Goal: Task Accomplishment & Management: Use online tool/utility

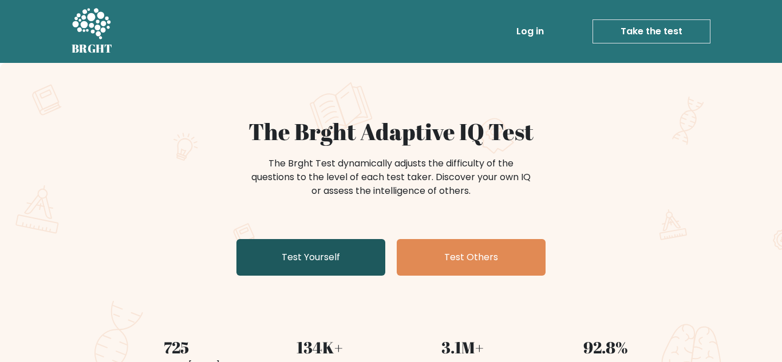
click at [280, 259] on link "Test Yourself" at bounding box center [310, 257] width 149 height 37
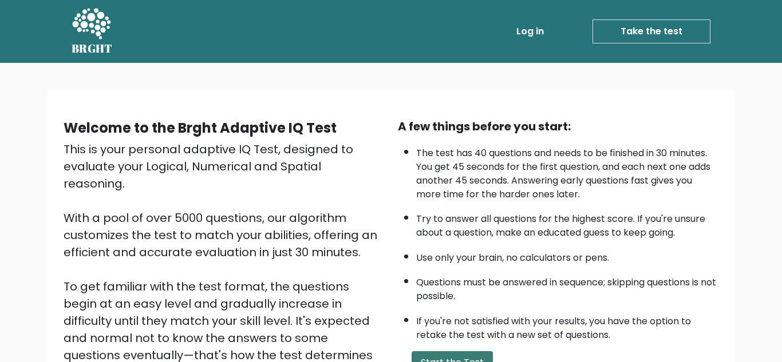
click at [455, 356] on button "Start the Test" at bounding box center [452, 363] width 81 height 23
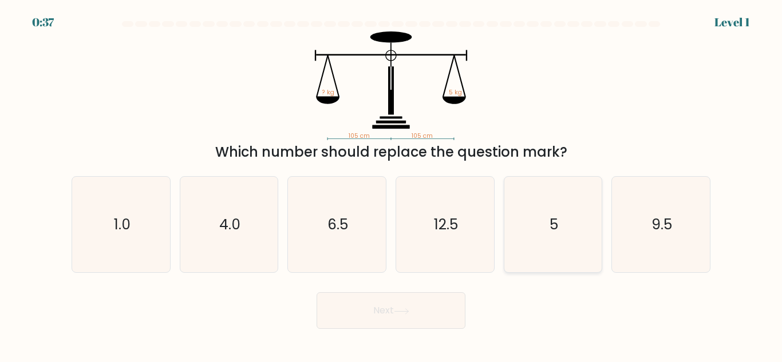
click at [570, 224] on icon "5" at bounding box center [553, 225] width 96 height 96
click at [392, 184] on input "e. 5" at bounding box center [391, 182] width 1 height 3
radio input "true"
click at [379, 295] on button "Next" at bounding box center [391, 311] width 149 height 37
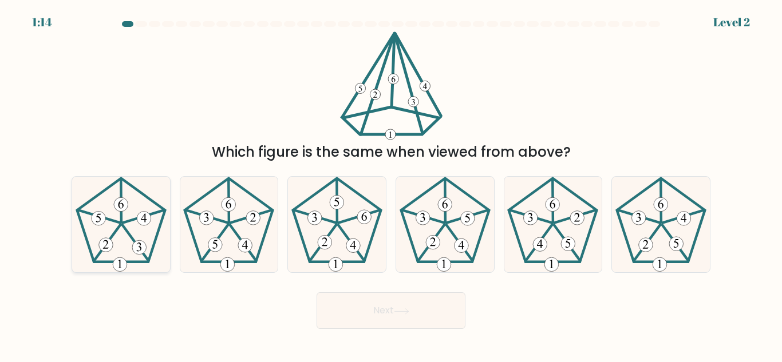
click at [110, 227] on icon at bounding box center [121, 225] width 96 height 96
click at [391, 184] on input "a." at bounding box center [391, 182] width 1 height 3
radio input "true"
click at [389, 304] on button "Next" at bounding box center [391, 311] width 149 height 37
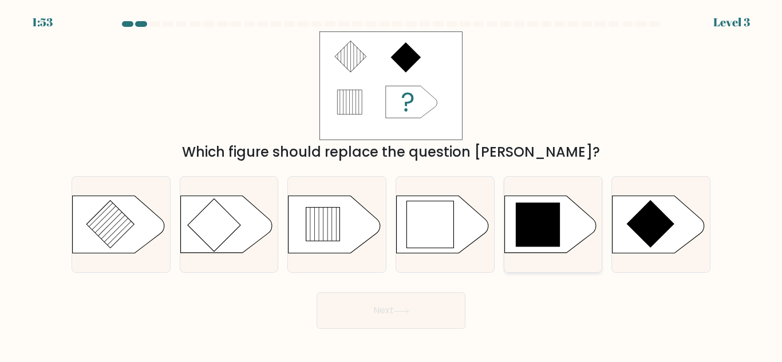
click at [530, 230] on icon at bounding box center [538, 225] width 45 height 45
click at [392, 184] on input "e." at bounding box center [391, 182] width 1 height 3
radio input "true"
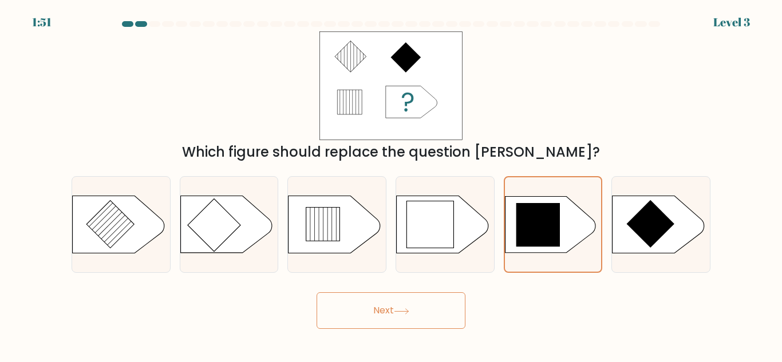
click at [380, 301] on button "Next" at bounding box center [391, 311] width 149 height 37
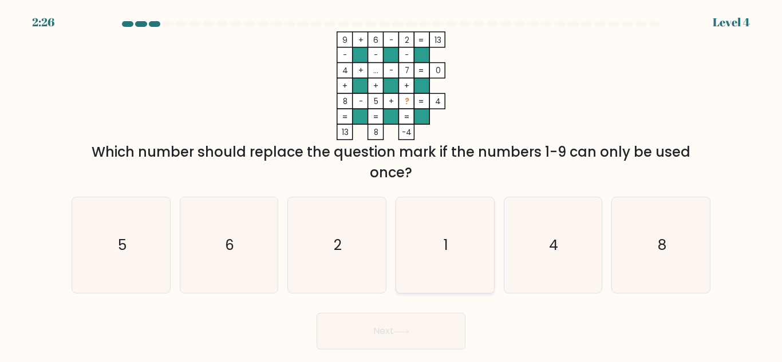
click at [439, 254] on icon "1" at bounding box center [445, 246] width 96 height 96
click at [392, 184] on input "d. 1" at bounding box center [391, 182] width 1 height 3
radio input "true"
click at [397, 317] on button "Next" at bounding box center [391, 331] width 149 height 37
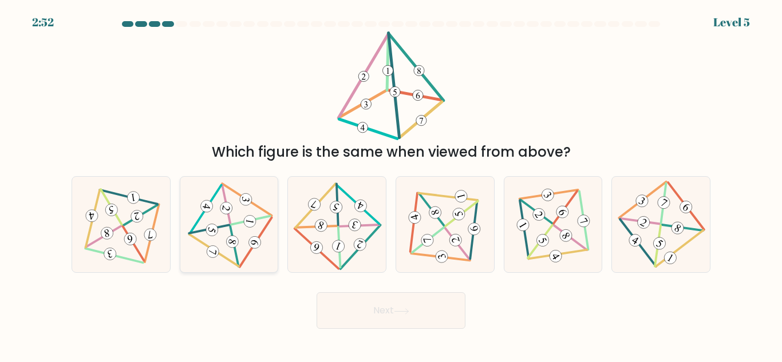
click at [223, 253] on icon at bounding box center [229, 225] width 78 height 77
click at [391, 184] on input "b." at bounding box center [391, 182] width 1 height 3
radio input "true"
click at [364, 313] on button "Next" at bounding box center [391, 311] width 149 height 37
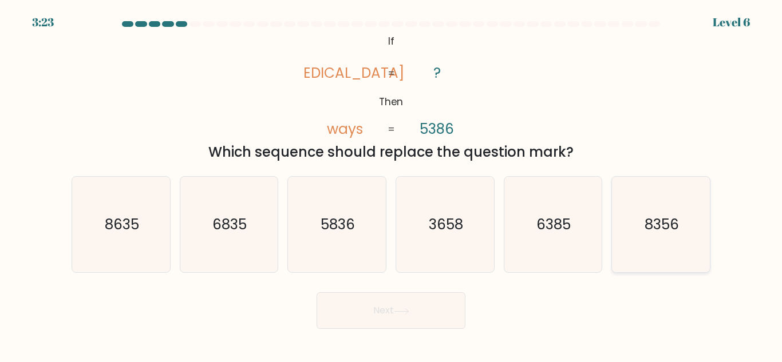
click at [686, 231] on icon "8356" at bounding box center [661, 225] width 96 height 96
click at [392, 184] on input "f. 8356" at bounding box center [391, 182] width 1 height 3
radio input "true"
click at [392, 319] on button "Next" at bounding box center [391, 311] width 149 height 37
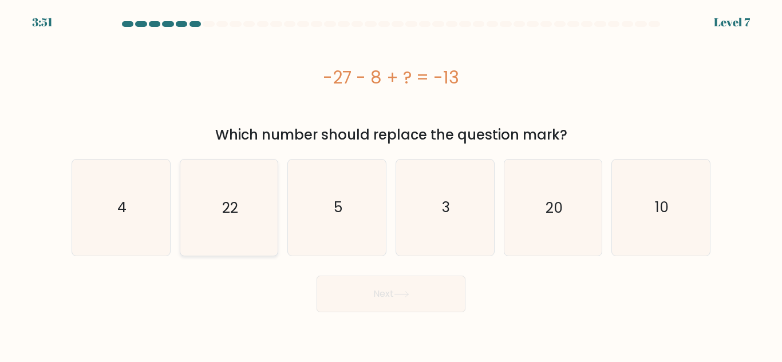
click at [250, 204] on icon "22" at bounding box center [229, 208] width 96 height 96
click at [391, 184] on input "b. 22" at bounding box center [391, 182] width 1 height 3
radio input "true"
click at [328, 287] on button "Next" at bounding box center [391, 294] width 149 height 37
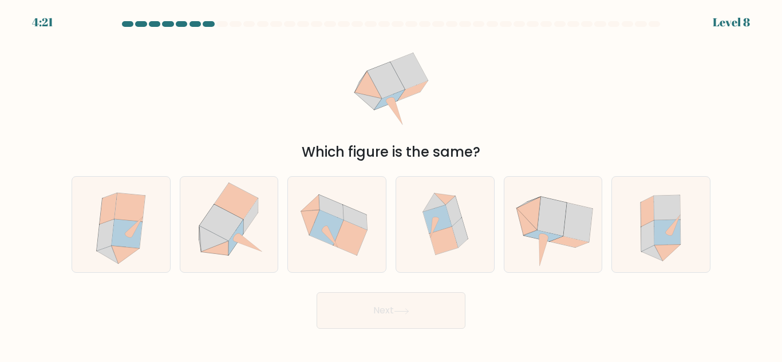
click at [458, 287] on div "Next" at bounding box center [391, 308] width 653 height 42
click at [447, 261] on icon at bounding box center [445, 225] width 92 height 96
click at [392, 184] on input "d." at bounding box center [391, 182] width 1 height 3
radio input "true"
click at [409, 309] on icon at bounding box center [401, 312] width 15 height 6
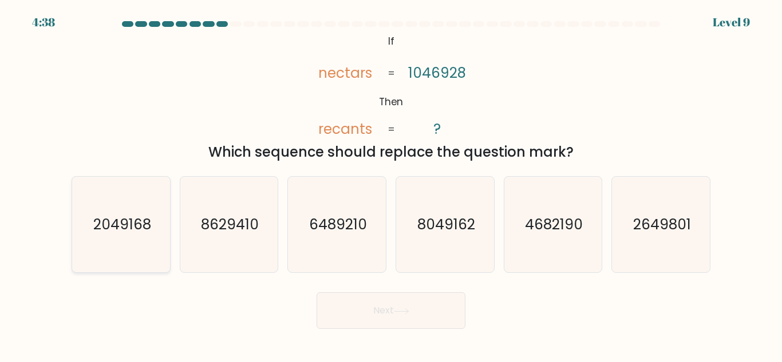
click at [116, 242] on icon "2049168" at bounding box center [121, 225] width 96 height 96
click at [391, 184] on input "a. 2049168" at bounding box center [391, 182] width 1 height 3
radio input "true"
click at [372, 308] on button "Next" at bounding box center [391, 311] width 149 height 37
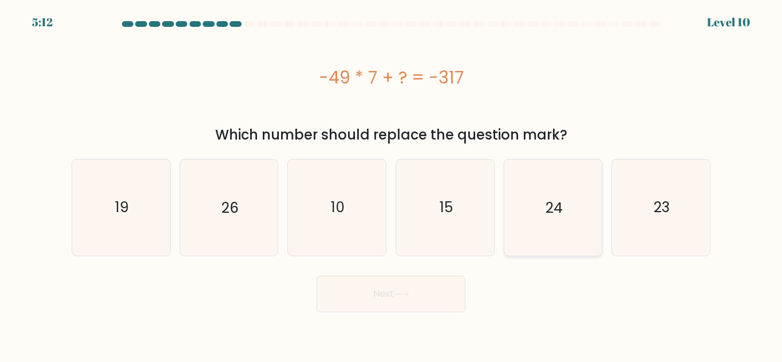
click at [554, 246] on icon "24" at bounding box center [553, 208] width 96 height 96
click at [392, 184] on input "e. 24" at bounding box center [391, 182] width 1 height 3
radio input "true"
click at [424, 288] on button "Next" at bounding box center [391, 294] width 149 height 37
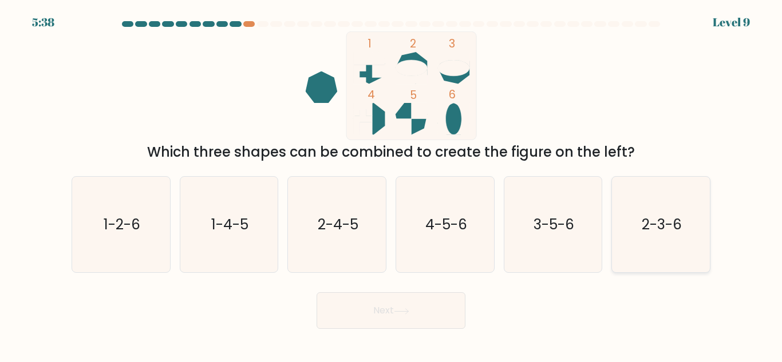
click at [708, 243] on icon "2-3-6" at bounding box center [661, 225] width 96 height 96
click at [392, 184] on input "f. 2-3-6" at bounding box center [391, 182] width 1 height 3
radio input "true"
click at [353, 314] on button "Next" at bounding box center [391, 311] width 149 height 37
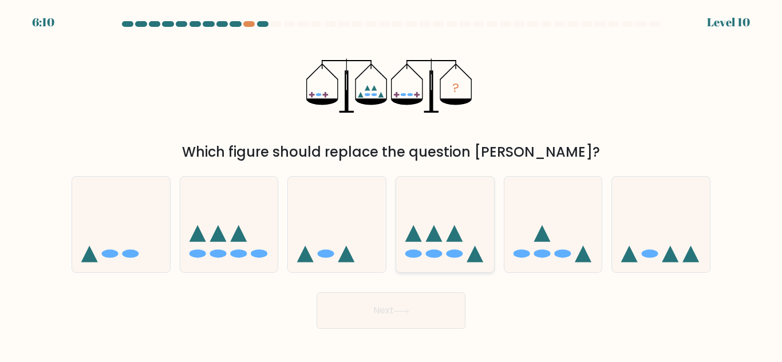
click at [444, 256] on icon at bounding box center [445, 224] width 98 height 81
click at [392, 184] on input "d." at bounding box center [391, 182] width 1 height 3
radio input "true"
click at [378, 326] on button "Next" at bounding box center [391, 311] width 149 height 37
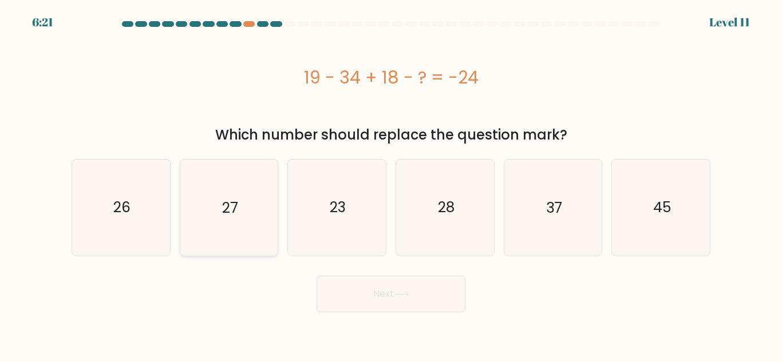
click at [215, 209] on icon "27" at bounding box center [229, 208] width 96 height 96
click at [391, 184] on input "b. 27" at bounding box center [391, 182] width 1 height 3
radio input "true"
click at [395, 287] on button "Next" at bounding box center [391, 294] width 149 height 37
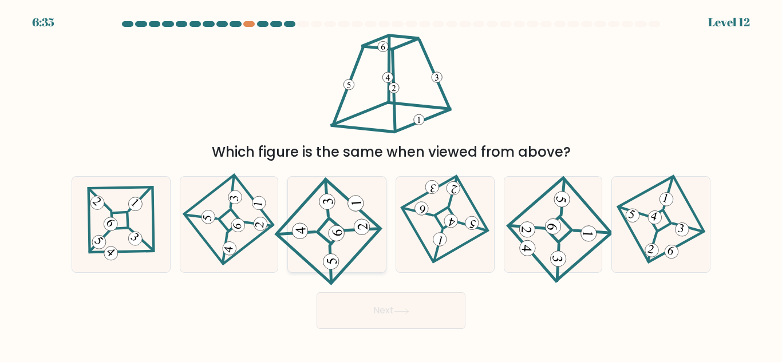
click at [349, 256] on icon at bounding box center [337, 225] width 89 height 77
click at [391, 184] on input "c." at bounding box center [391, 182] width 1 height 3
radio input "true"
click at [378, 305] on button "Next" at bounding box center [391, 311] width 149 height 37
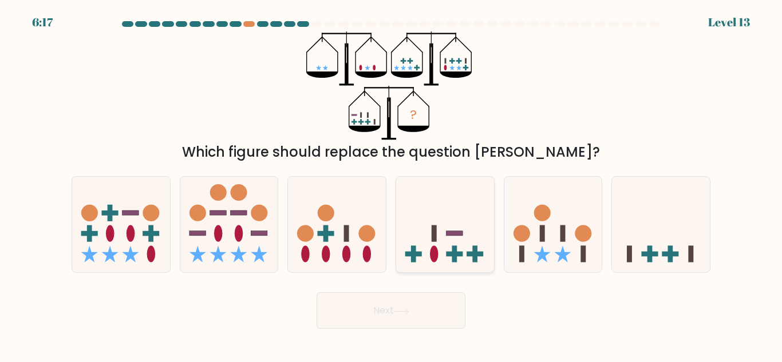
click at [461, 256] on rect at bounding box center [455, 254] width 17 height 5
click at [392, 184] on input "d." at bounding box center [391, 182] width 1 height 3
radio input "true"
click at [445, 315] on button "Next" at bounding box center [391, 311] width 149 height 37
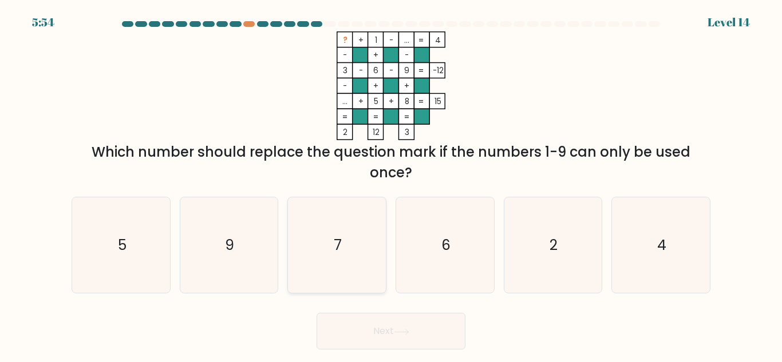
click at [352, 222] on icon "7" at bounding box center [337, 246] width 96 height 96
click at [391, 184] on input "c. 7" at bounding box center [391, 182] width 1 height 3
radio input "true"
click at [362, 337] on button "Next" at bounding box center [391, 331] width 149 height 37
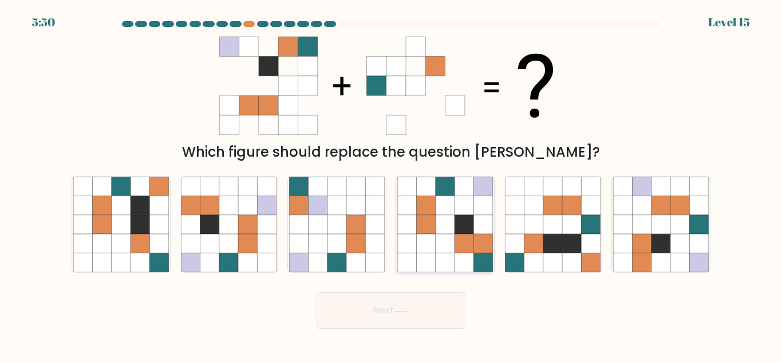
click at [418, 257] on icon at bounding box center [425, 263] width 19 height 19
click at [392, 184] on input "d." at bounding box center [391, 182] width 1 height 3
radio input "true"
click at [399, 295] on button "Next" at bounding box center [391, 311] width 149 height 37
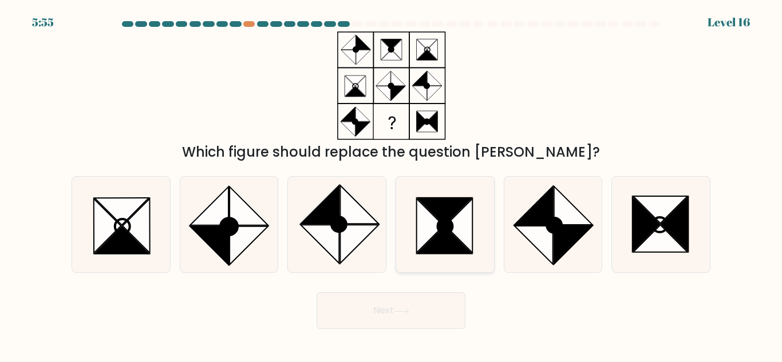
click at [444, 220] on icon at bounding box center [444, 226] width 15 height 15
click at [392, 184] on input "d." at bounding box center [391, 182] width 1 height 3
radio input "true"
click at [450, 312] on button "Next" at bounding box center [391, 311] width 149 height 37
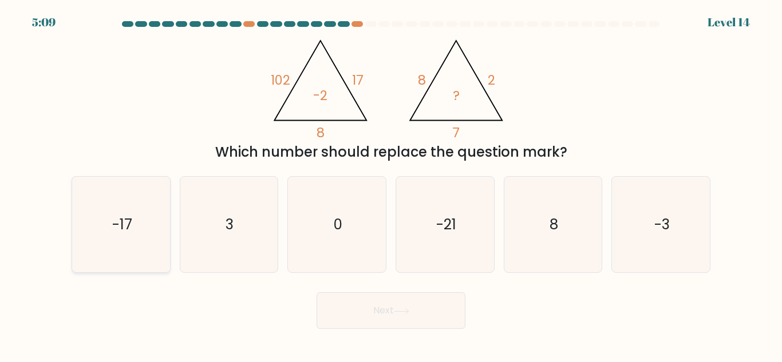
click at [106, 222] on icon "-17" at bounding box center [121, 225] width 96 height 96
click at [391, 184] on input "a. -17" at bounding box center [391, 182] width 1 height 3
radio input "true"
click at [437, 310] on button "Next" at bounding box center [391, 311] width 149 height 37
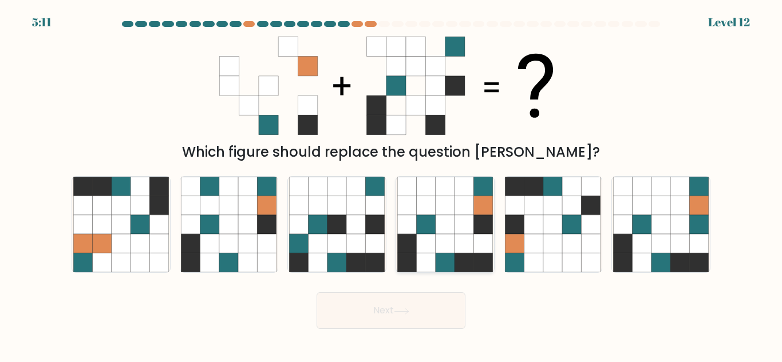
click at [449, 248] on icon at bounding box center [445, 243] width 19 height 19
click at [392, 184] on input "d." at bounding box center [391, 182] width 1 height 3
radio input "true"
click at [408, 295] on button "Next" at bounding box center [391, 311] width 149 height 37
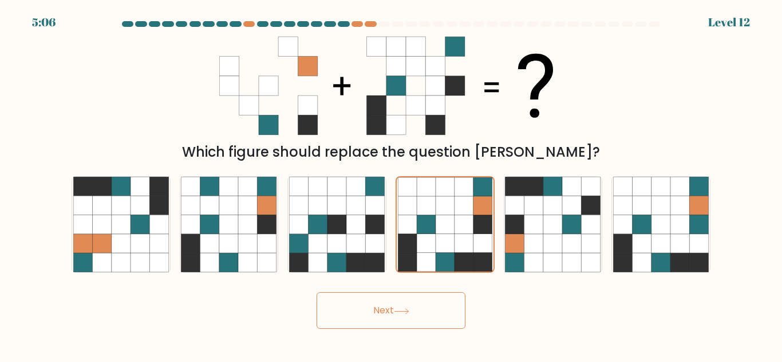
click at [410, 307] on button "Next" at bounding box center [391, 311] width 149 height 37
click at [408, 305] on button "Next" at bounding box center [391, 311] width 149 height 37
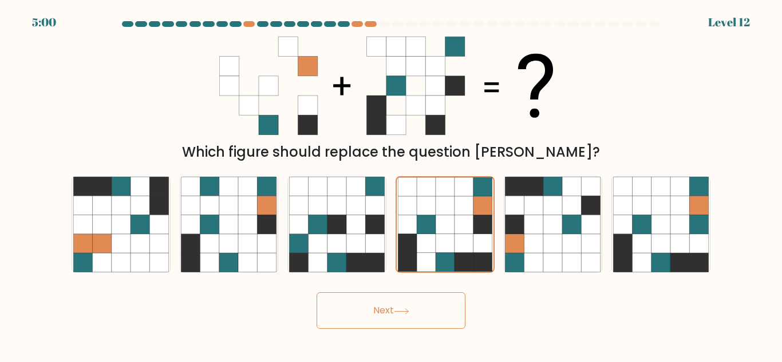
click at [408, 305] on button "Next" at bounding box center [391, 311] width 149 height 37
click at [446, 249] on icon at bounding box center [445, 243] width 19 height 19
click at [392, 184] on input "d." at bounding box center [391, 182] width 1 height 3
click at [446, 249] on icon at bounding box center [445, 243] width 19 height 19
click at [392, 184] on input "d." at bounding box center [391, 182] width 1 height 3
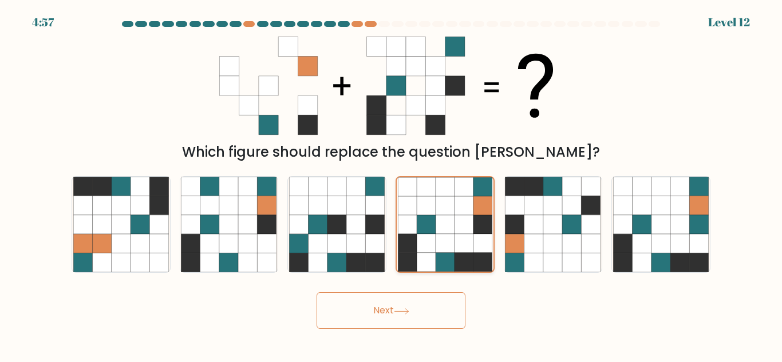
click at [446, 249] on icon at bounding box center [445, 243] width 19 height 19
click at [392, 184] on input "d." at bounding box center [391, 182] width 1 height 3
click at [408, 311] on icon at bounding box center [401, 311] width 14 height 5
click at [370, 255] on icon at bounding box center [375, 263] width 19 height 19
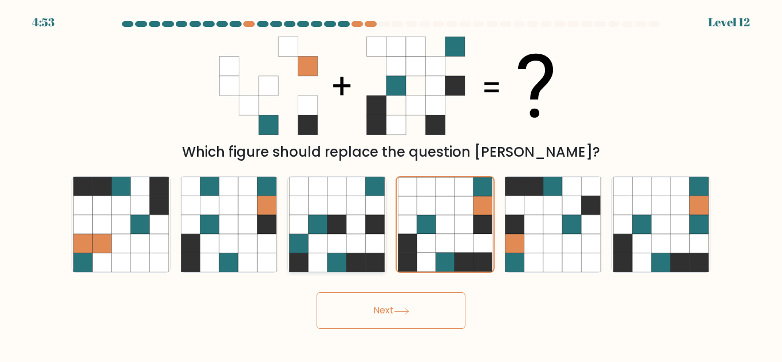
click at [391, 184] on input "c." at bounding box center [391, 182] width 1 height 3
radio input "true"
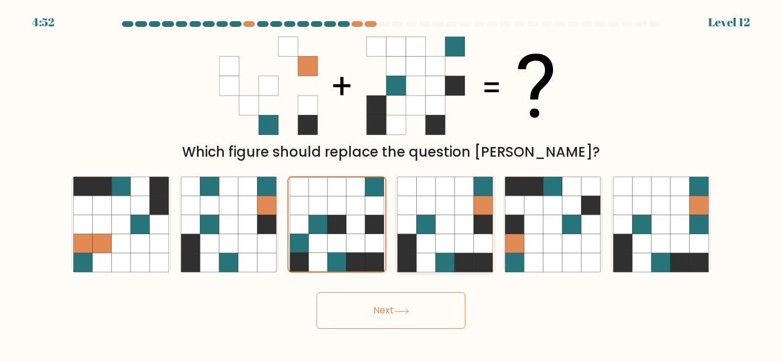
click at [427, 244] on icon at bounding box center [425, 243] width 19 height 19
click at [392, 184] on input "d." at bounding box center [391, 182] width 1 height 3
radio input "true"
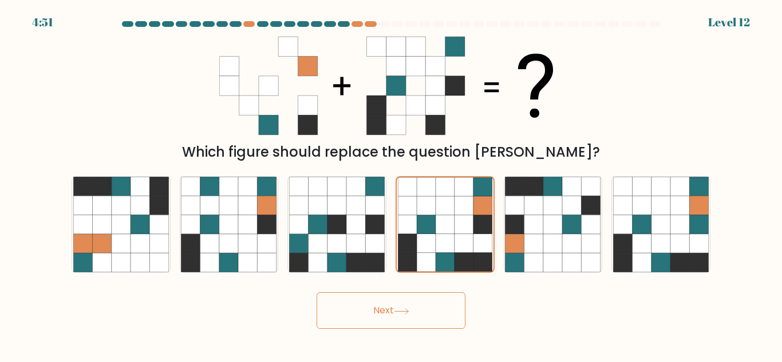
click at [408, 307] on button "Next" at bounding box center [391, 311] width 149 height 37
click at [406, 307] on button "Next" at bounding box center [391, 311] width 149 height 37
click at [525, 250] on icon at bounding box center [533, 243] width 19 height 19
click at [392, 184] on input "e." at bounding box center [391, 182] width 1 height 3
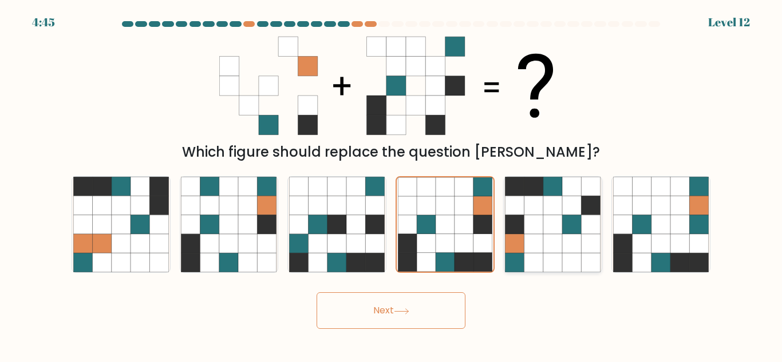
radio input "true"
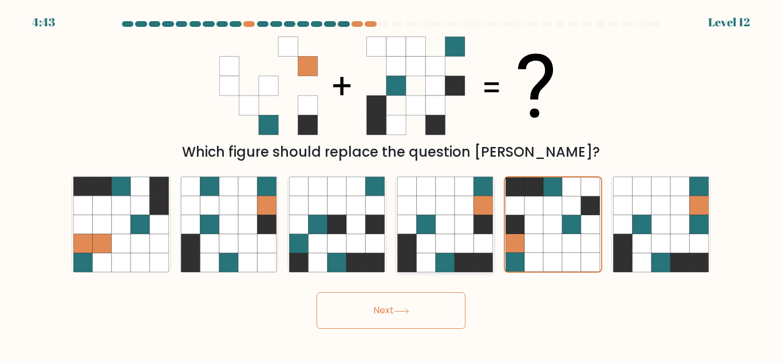
click at [440, 249] on icon at bounding box center [445, 243] width 19 height 19
click at [392, 184] on input "d." at bounding box center [391, 182] width 1 height 3
radio input "true"
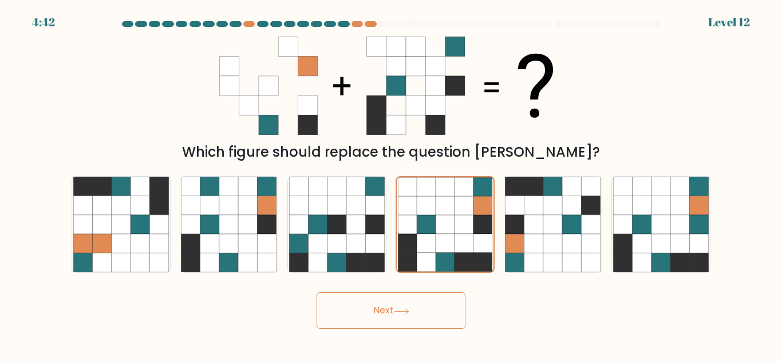
click at [427, 310] on button "Next" at bounding box center [391, 311] width 149 height 37
click at [483, 217] on icon at bounding box center [482, 224] width 19 height 19
click at [392, 184] on input "d." at bounding box center [391, 182] width 1 height 3
click at [543, 228] on icon at bounding box center [552, 224] width 19 height 19
click at [392, 184] on input "e." at bounding box center [391, 182] width 1 height 3
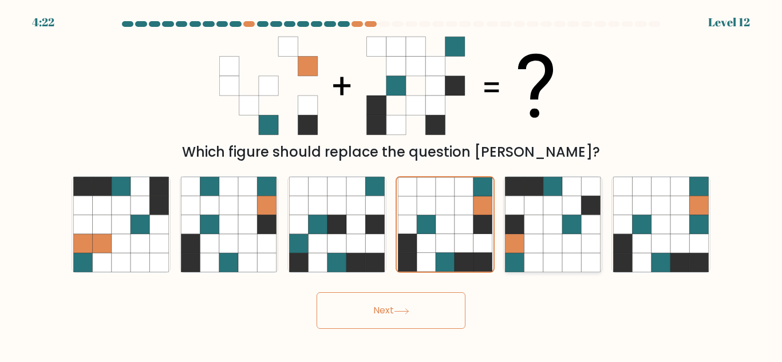
radio input "true"
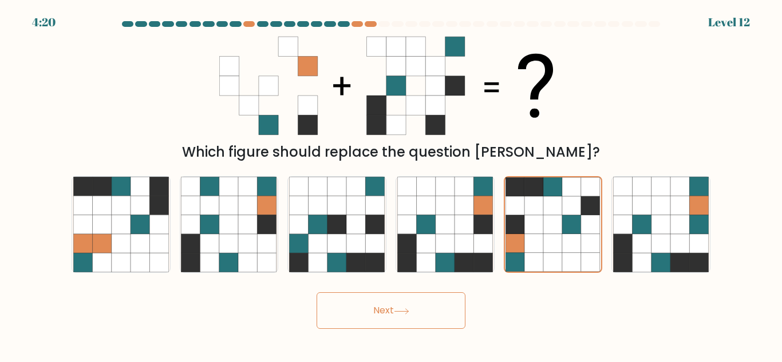
click at [420, 302] on button "Next" at bounding box center [391, 311] width 149 height 37
click at [479, 213] on icon at bounding box center [482, 205] width 19 height 19
click at [392, 184] on input "d." at bounding box center [391, 182] width 1 height 3
radio input "true"
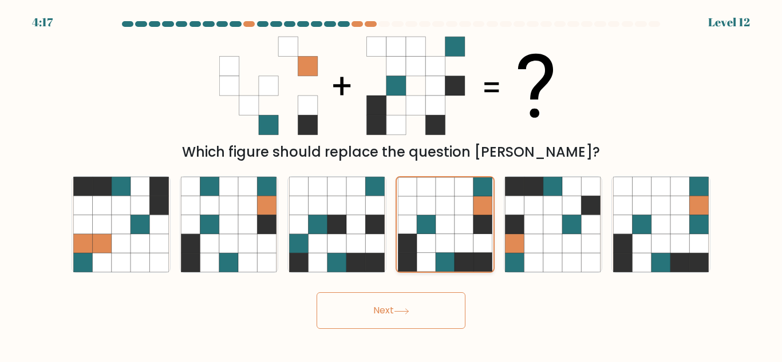
click at [477, 219] on icon at bounding box center [482, 224] width 19 height 19
click at [392, 184] on input "d." at bounding box center [391, 182] width 1 height 3
click at [477, 219] on icon at bounding box center [482, 224] width 19 height 19
click at [392, 184] on input "d." at bounding box center [391, 182] width 1 height 3
click at [477, 219] on icon at bounding box center [482, 224] width 19 height 19
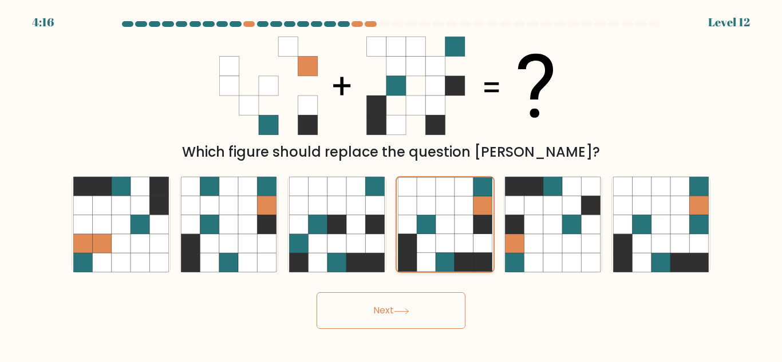
click at [392, 184] on input "d." at bounding box center [391, 182] width 1 height 3
click at [477, 218] on icon at bounding box center [482, 224] width 19 height 19
click at [392, 184] on input "d." at bounding box center [391, 182] width 1 height 3
click at [445, 309] on button "Next" at bounding box center [391, 311] width 149 height 37
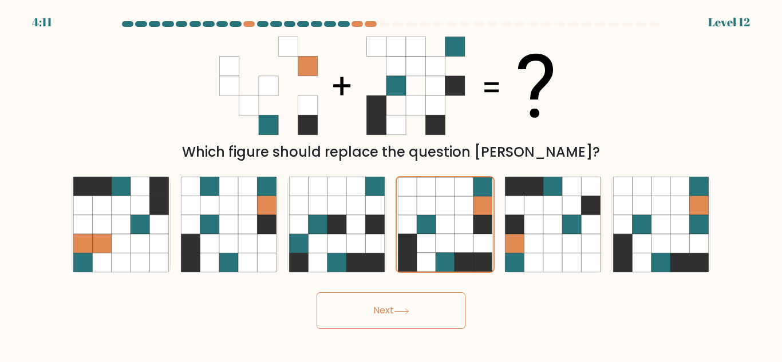
click at [367, 313] on button "Next" at bounding box center [391, 311] width 149 height 37
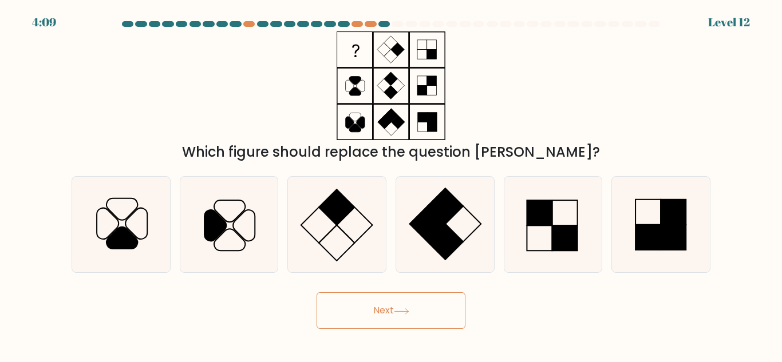
click at [367, 313] on button "Next" at bounding box center [391, 311] width 149 height 37
click at [354, 333] on body "4:52 Level 13" at bounding box center [391, 181] width 782 height 362
click at [348, 252] on icon at bounding box center [337, 225] width 96 height 96
click at [391, 184] on input "c." at bounding box center [391, 182] width 1 height 3
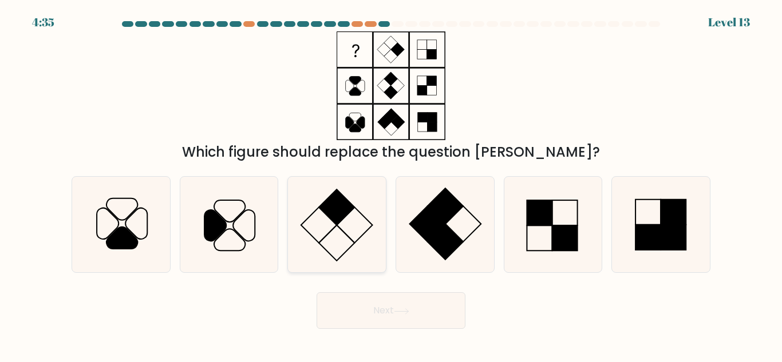
radio input "true"
click at [352, 316] on button "Next" at bounding box center [391, 311] width 149 height 37
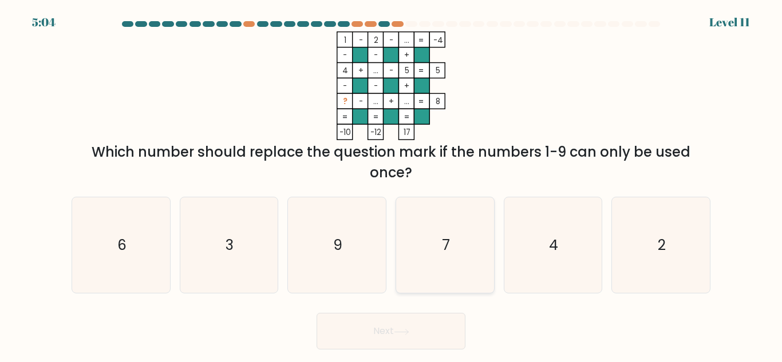
click at [443, 275] on icon "7" at bounding box center [445, 246] width 96 height 96
click at [392, 184] on input "d. 7" at bounding box center [391, 182] width 1 height 3
radio input "true"
click at [379, 328] on button "Next" at bounding box center [391, 331] width 149 height 37
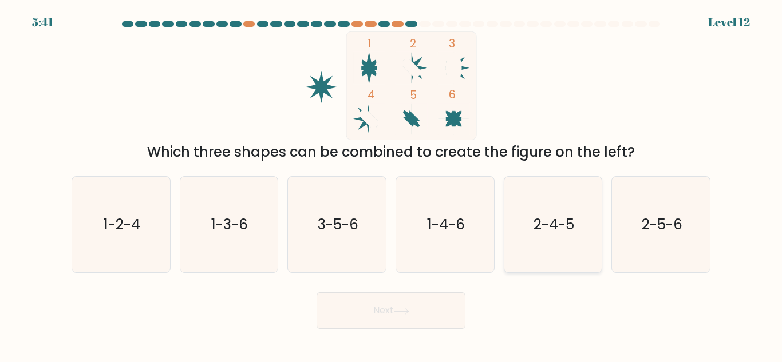
click at [562, 240] on icon "2-4-5" at bounding box center [553, 225] width 96 height 96
click at [392, 184] on input "e. 2-4-5" at bounding box center [391, 182] width 1 height 3
radio input "true"
click at [392, 313] on button "Next" at bounding box center [391, 311] width 149 height 37
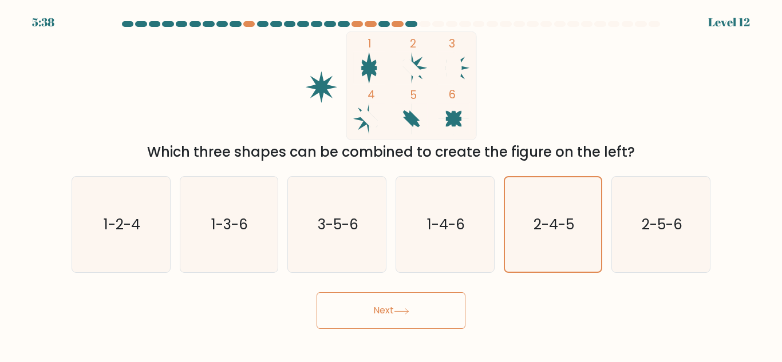
click at [392, 313] on button "Next" at bounding box center [391, 311] width 149 height 37
click at [353, 318] on button "Next" at bounding box center [391, 311] width 149 height 37
click at [579, 208] on icon "2-4-5" at bounding box center [553, 224] width 94 height 94
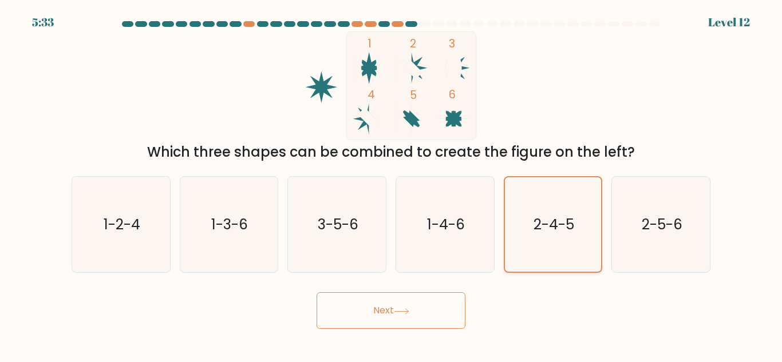
click at [392, 184] on input "e. 2-4-5" at bounding box center [391, 182] width 1 height 3
click at [579, 208] on icon "2-4-5" at bounding box center [553, 224] width 94 height 94
click at [392, 184] on input "e. 2-4-5" at bounding box center [391, 182] width 1 height 3
click at [451, 305] on button "Next" at bounding box center [391, 311] width 149 height 37
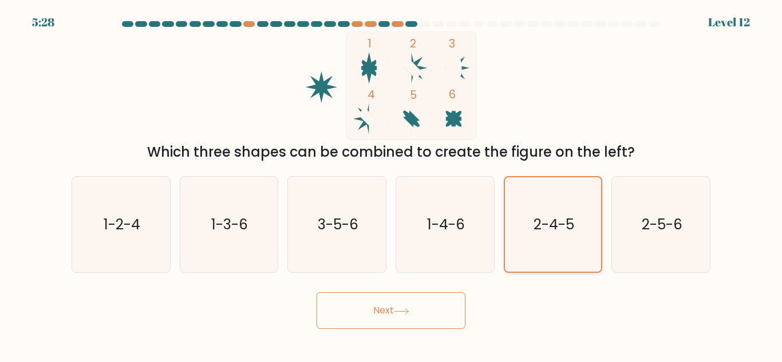
click at [532, 231] on icon "2-4-5" at bounding box center [553, 224] width 94 height 94
click at [392, 184] on input "e. 2-4-5" at bounding box center [391, 182] width 1 height 3
click at [437, 294] on button "Next" at bounding box center [391, 311] width 149 height 37
click at [408, 322] on button "Next" at bounding box center [391, 311] width 149 height 37
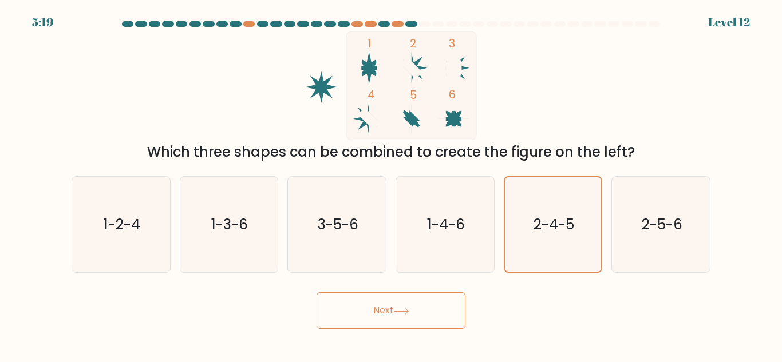
click at [408, 322] on button "Next" at bounding box center [391, 311] width 149 height 37
click at [386, 301] on button "Next" at bounding box center [391, 311] width 149 height 37
click at [333, 304] on button "Next" at bounding box center [391, 311] width 149 height 37
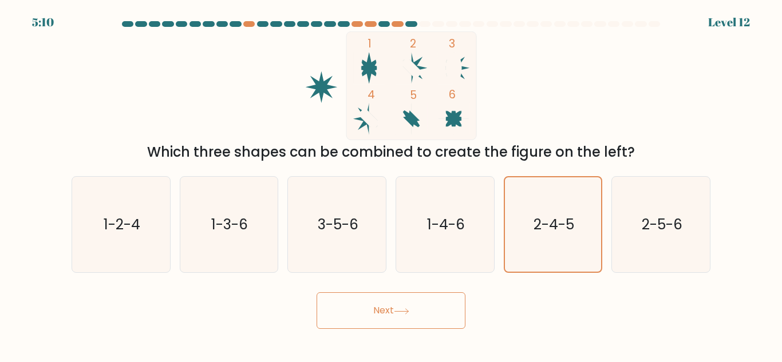
click at [333, 304] on button "Next" at bounding box center [391, 311] width 149 height 37
click at [581, 200] on icon "2-4-5" at bounding box center [553, 224] width 94 height 94
click at [392, 184] on input "e. 2-4-5" at bounding box center [391, 182] width 1 height 3
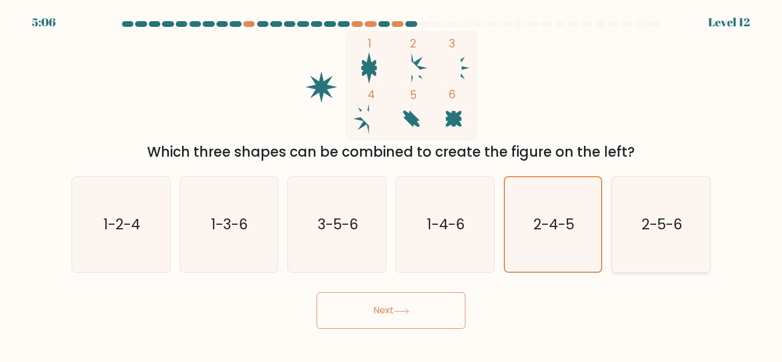
click at [652, 248] on icon "2-5-6" at bounding box center [661, 225] width 96 height 96
click at [392, 184] on input "f. 2-5-6" at bounding box center [391, 182] width 1 height 3
radio input "true"
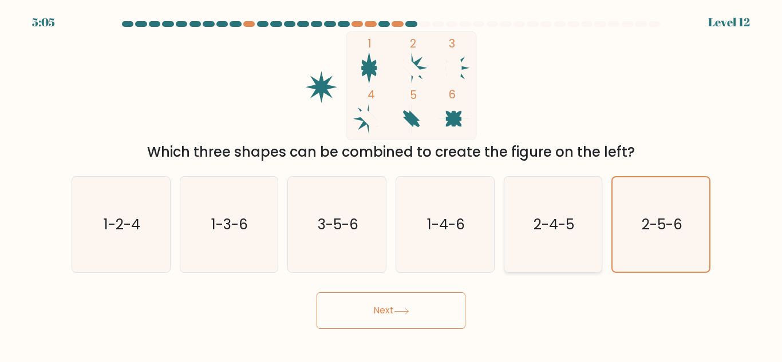
click at [593, 245] on icon "2-4-5" at bounding box center [553, 225] width 96 height 96
click at [392, 184] on input "e. 2-4-5" at bounding box center [391, 182] width 1 height 3
radio input "true"
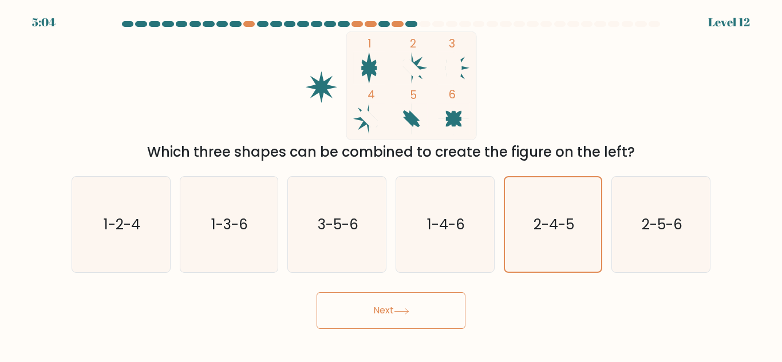
click at [421, 303] on button "Next" at bounding box center [391, 311] width 149 height 37
click at [393, 310] on button "Next" at bounding box center [391, 311] width 149 height 37
click at [310, 290] on div "Next" at bounding box center [391, 308] width 653 height 42
click at [331, 308] on button "Next" at bounding box center [391, 311] width 149 height 37
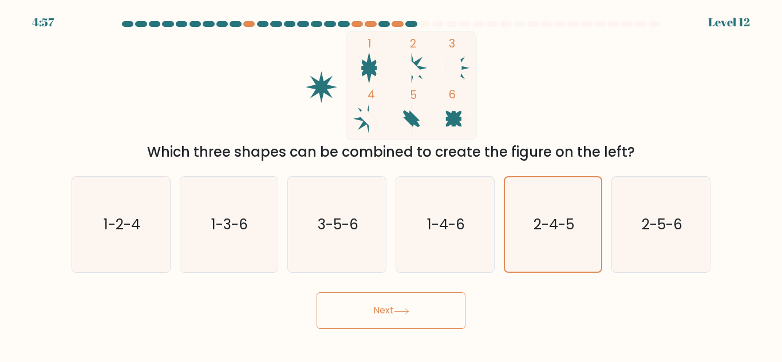
click at [331, 308] on button "Next" at bounding box center [391, 311] width 149 height 37
click at [317, 293] on button "Next" at bounding box center [391, 311] width 149 height 37
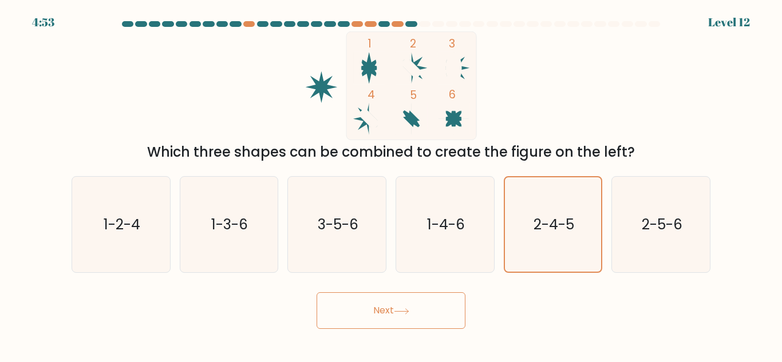
click at [404, 325] on button "Next" at bounding box center [391, 311] width 149 height 37
click at [149, 272] on icon "1-2-4" at bounding box center [121, 225] width 96 height 96
click at [391, 184] on input "a. 1-2-4" at bounding box center [391, 182] width 1 height 3
radio input "true"
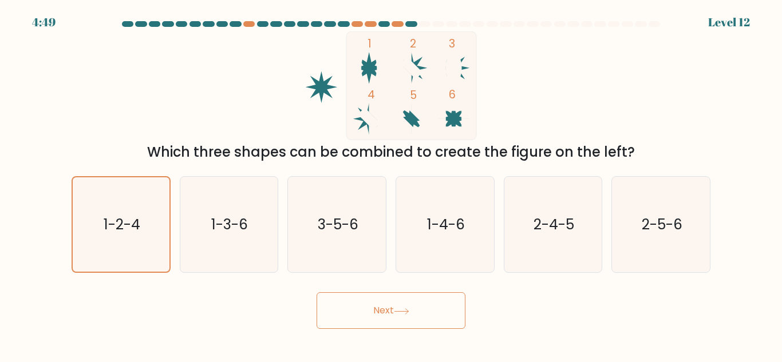
click at [364, 311] on button "Next" at bounding box center [391, 311] width 149 height 37
click at [552, 228] on text "2-4-5" at bounding box center [554, 225] width 41 height 20
click at [392, 184] on input "e. 2-4-5" at bounding box center [391, 182] width 1 height 3
radio input "true"
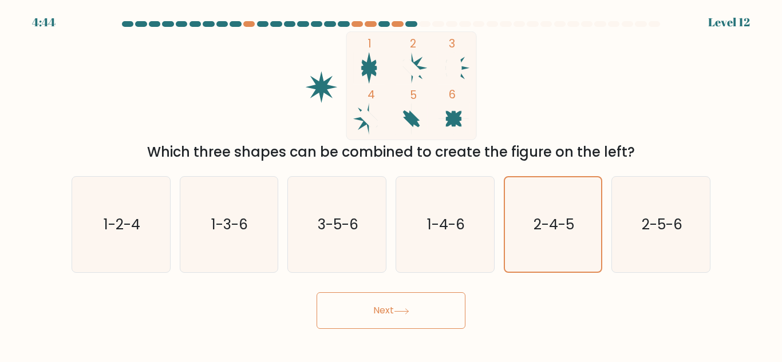
click at [437, 305] on button "Next" at bounding box center [391, 311] width 149 height 37
click at [354, 296] on button "Next" at bounding box center [391, 311] width 149 height 37
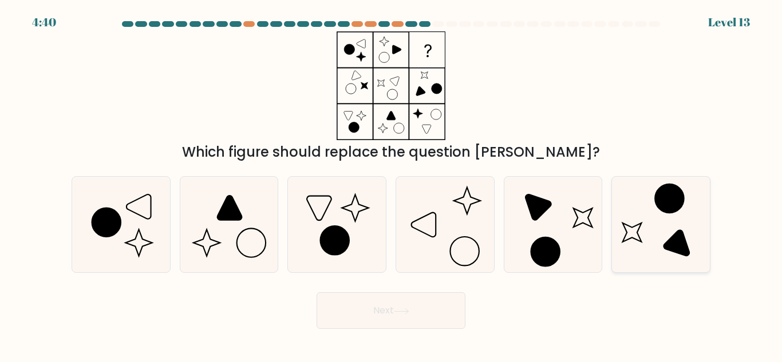
click at [618, 210] on icon at bounding box center [661, 225] width 96 height 96
click at [392, 184] on input "f." at bounding box center [391, 182] width 1 height 3
radio input "true"
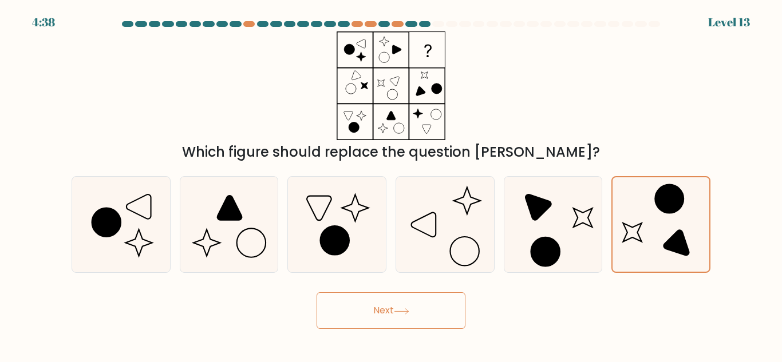
click at [382, 321] on button "Next" at bounding box center [391, 311] width 149 height 37
click at [277, 319] on div "Next" at bounding box center [391, 308] width 653 height 42
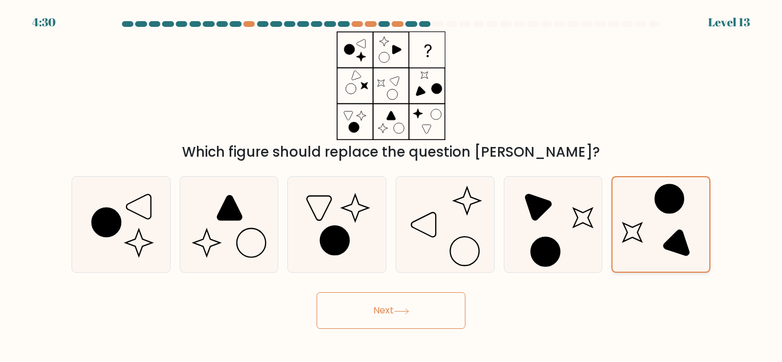
click at [682, 208] on icon at bounding box center [661, 224] width 94 height 94
click at [392, 184] on input "f." at bounding box center [391, 182] width 1 height 3
click at [682, 208] on icon at bounding box center [661, 224] width 94 height 94
click at [392, 184] on input "f." at bounding box center [391, 182] width 1 height 3
click at [438, 307] on button "Next" at bounding box center [391, 311] width 149 height 37
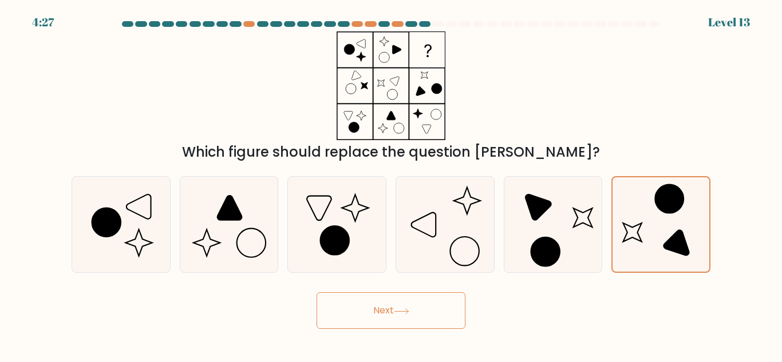
click at [438, 307] on button "Next" at bounding box center [391, 311] width 149 height 37
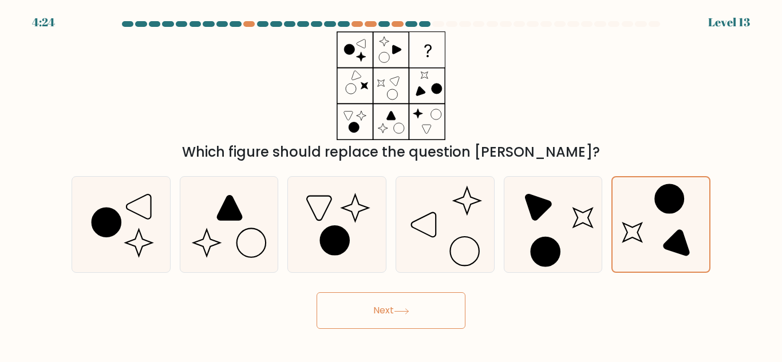
click at [438, 307] on button "Next" at bounding box center [391, 311] width 149 height 37
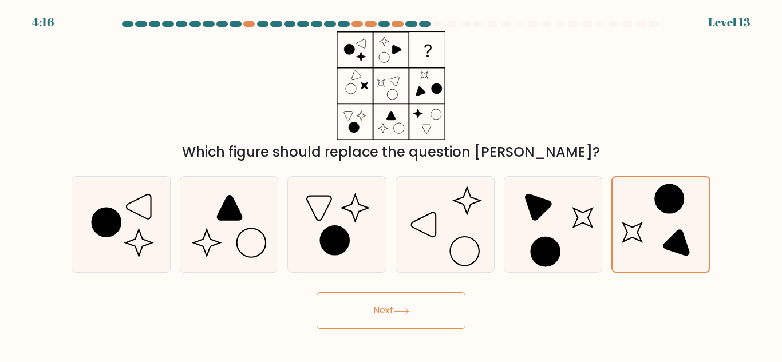
click at [438, 307] on button "Next" at bounding box center [391, 311] width 149 height 37
click at [436, 305] on button "Next" at bounding box center [391, 311] width 149 height 37
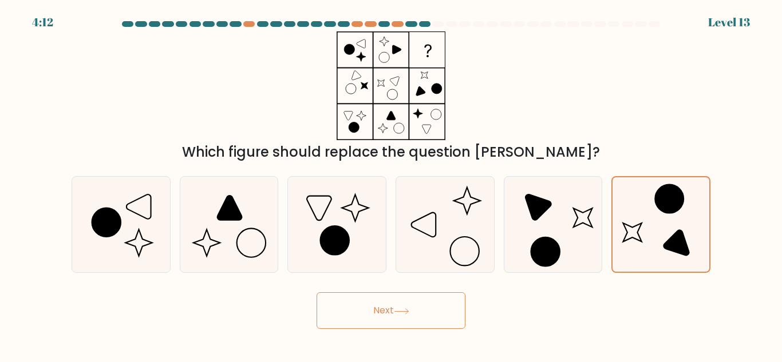
click at [436, 305] on button "Next" at bounding box center [391, 311] width 149 height 37
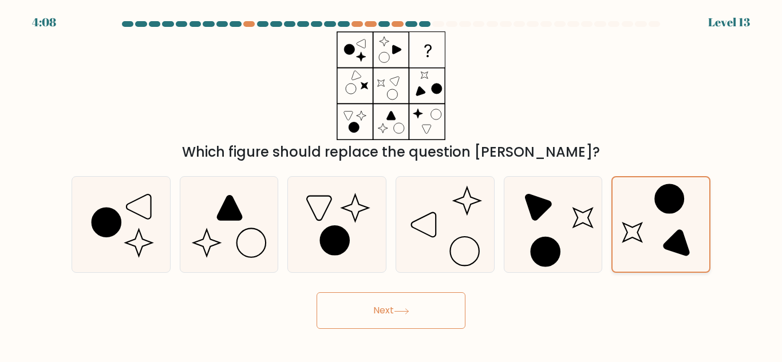
click at [619, 264] on icon at bounding box center [661, 224] width 94 height 94
click at [392, 184] on input "f." at bounding box center [391, 182] width 1 height 3
click at [605, 361] on body "4:03 Level 13" at bounding box center [391, 181] width 782 height 362
click at [422, 313] on button "Next" at bounding box center [391, 311] width 149 height 37
click at [317, 293] on button "Next" at bounding box center [391, 311] width 149 height 37
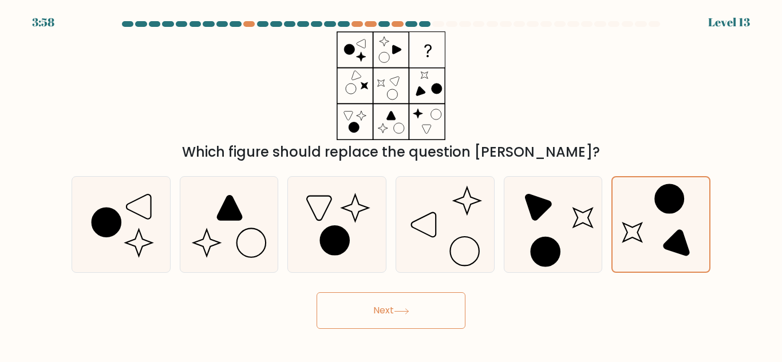
click at [317, 293] on button "Next" at bounding box center [391, 311] width 149 height 37
click at [682, 260] on icon at bounding box center [661, 224] width 94 height 94
click at [392, 184] on input "f." at bounding box center [391, 182] width 1 height 3
click at [674, 303] on div "Next" at bounding box center [391, 308] width 653 height 42
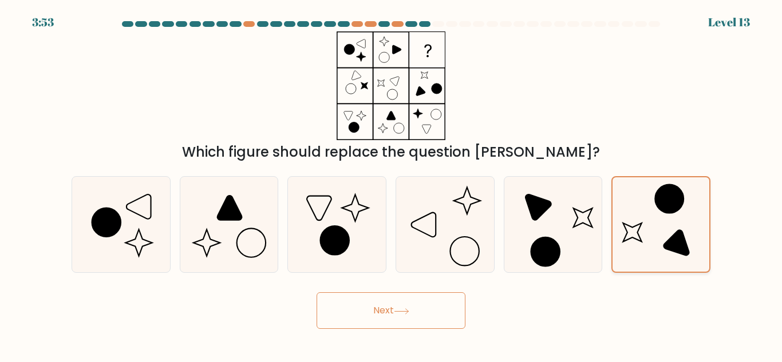
click at [656, 197] on circle at bounding box center [669, 199] width 41 height 41
click at [392, 184] on input "f." at bounding box center [391, 182] width 1 height 3
click at [656, 197] on circle at bounding box center [669, 199] width 41 height 41
click at [392, 184] on input "f." at bounding box center [391, 182] width 1 height 3
click at [409, 309] on icon at bounding box center [401, 312] width 15 height 6
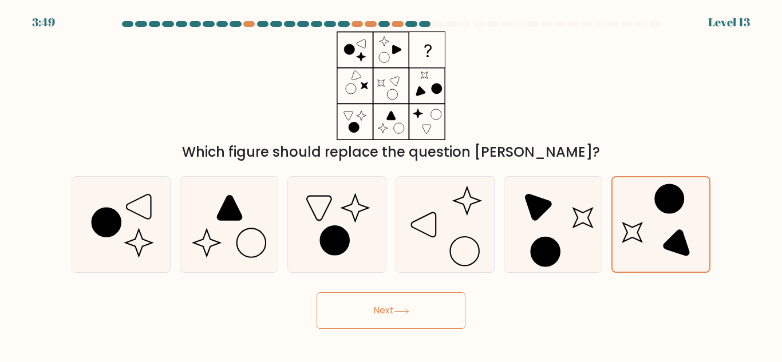
click at [409, 309] on icon at bounding box center [401, 312] width 15 height 6
click at [342, 297] on button "Next" at bounding box center [391, 311] width 149 height 37
click at [342, 296] on button "Next" at bounding box center [391, 311] width 149 height 37
click at [358, 231] on icon at bounding box center [337, 225] width 96 height 96
click at [391, 184] on input "c." at bounding box center [391, 182] width 1 height 3
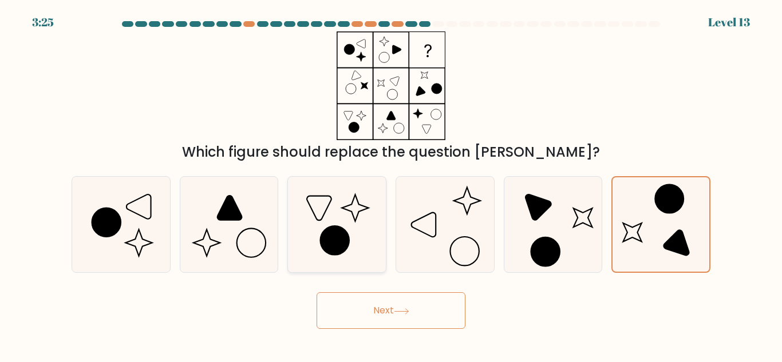
radio input "true"
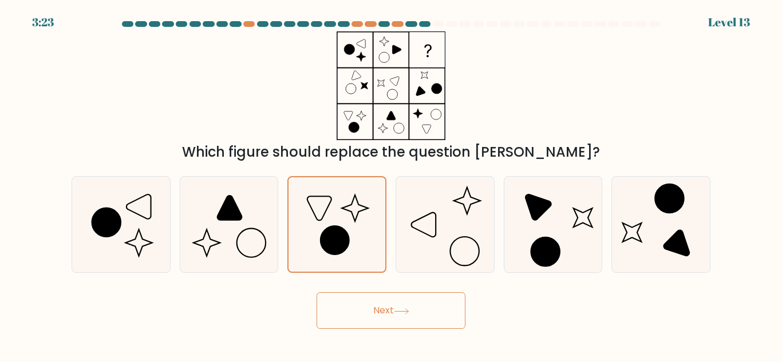
click at [408, 301] on button "Next" at bounding box center [391, 311] width 149 height 37
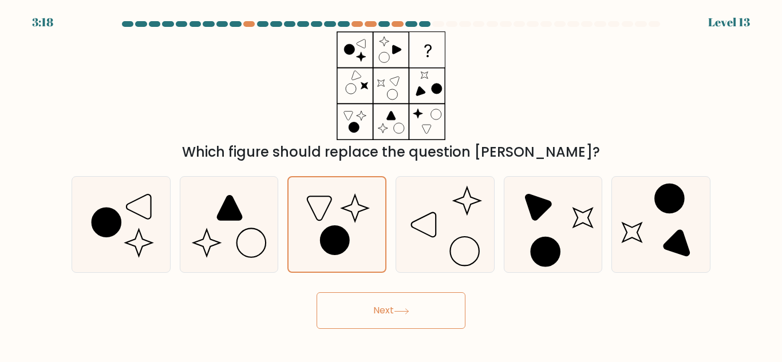
click at [317, 293] on button "Next" at bounding box center [391, 311] width 149 height 37
drag, startPoint x: 781, startPoint y: 220, endPoint x: 778, endPoint y: 239, distance: 19.8
click at [778, 239] on form at bounding box center [391, 175] width 782 height 308
drag, startPoint x: 780, startPoint y: 0, endPoint x: 781, endPoint y: 84, distance: 83.6
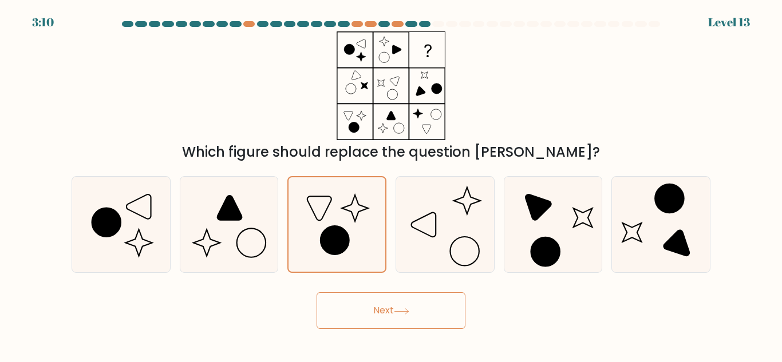
click at [781, 84] on body "3:10 Level 13" at bounding box center [391, 181] width 782 height 362
click at [517, 74] on div "Which figure should replace the question mark?" at bounding box center [391, 96] width 653 height 131
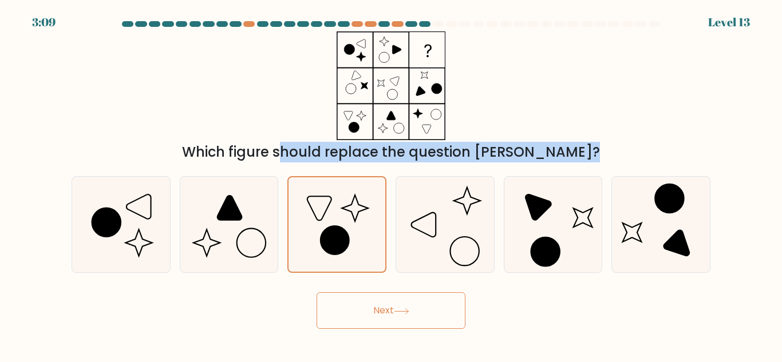
click at [517, 74] on div "Which figure should replace the question mark?" at bounding box center [391, 96] width 653 height 131
click at [392, 315] on button "Next" at bounding box center [391, 311] width 149 height 37
click at [317, 293] on button "Next" at bounding box center [391, 311] width 149 height 37
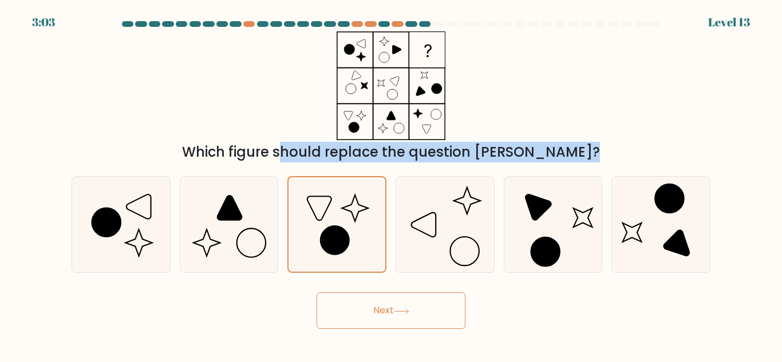
click at [317, 293] on button "Next" at bounding box center [391, 311] width 149 height 37
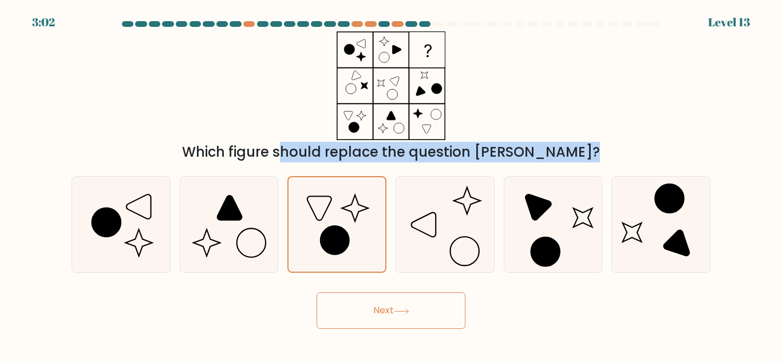
click at [317, 293] on button "Next" at bounding box center [391, 311] width 149 height 37
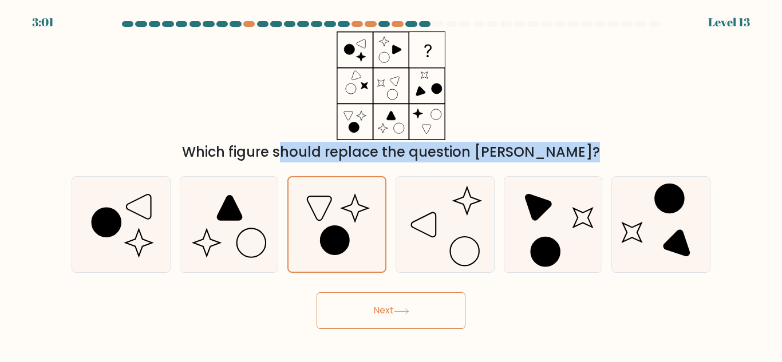
click at [317, 293] on button "Next" at bounding box center [391, 311] width 149 height 37
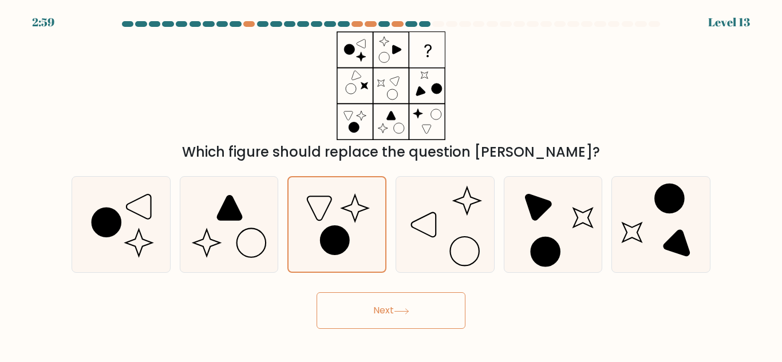
click at [491, 353] on body "2:59 Level 13" at bounding box center [391, 181] width 782 height 362
click at [413, 319] on button "Next" at bounding box center [391, 311] width 149 height 37
click at [409, 303] on button "Next" at bounding box center [391, 311] width 149 height 37
click at [342, 307] on button "Next" at bounding box center [391, 311] width 149 height 37
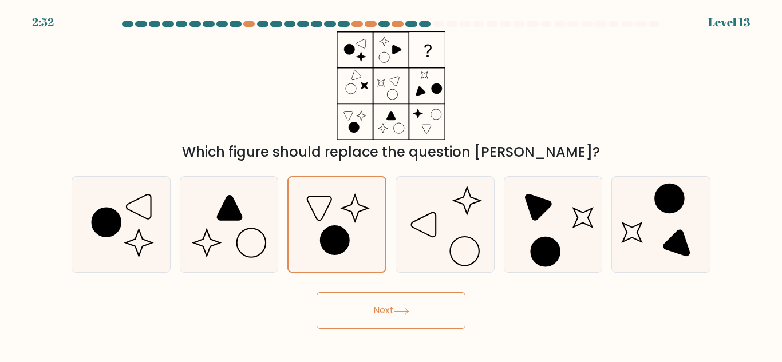
click at [342, 307] on button "Next" at bounding box center [391, 311] width 149 height 37
click at [381, 303] on button "Next" at bounding box center [391, 311] width 149 height 37
click at [317, 293] on button "Next" at bounding box center [391, 311] width 149 height 37
click at [362, 267] on icon at bounding box center [337, 224] width 94 height 94
click at [391, 184] on input "c." at bounding box center [391, 182] width 1 height 3
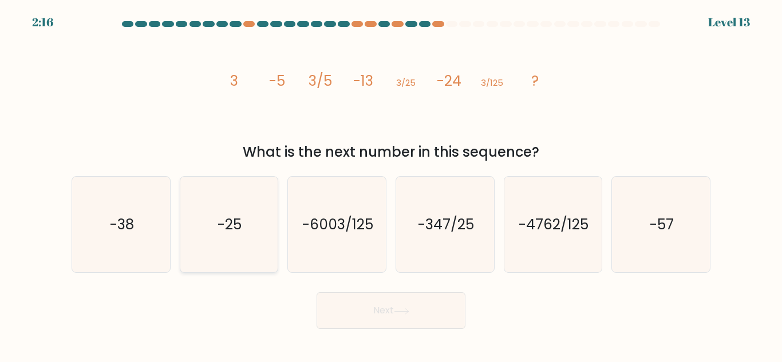
click at [224, 239] on icon "-25" at bounding box center [229, 225] width 96 height 96
click at [391, 184] on input "b. -25" at bounding box center [391, 182] width 1 height 3
radio input "true"
click at [646, 229] on icon "-57" at bounding box center [661, 225] width 96 height 96
click at [392, 184] on input "f. -57" at bounding box center [391, 182] width 1 height 3
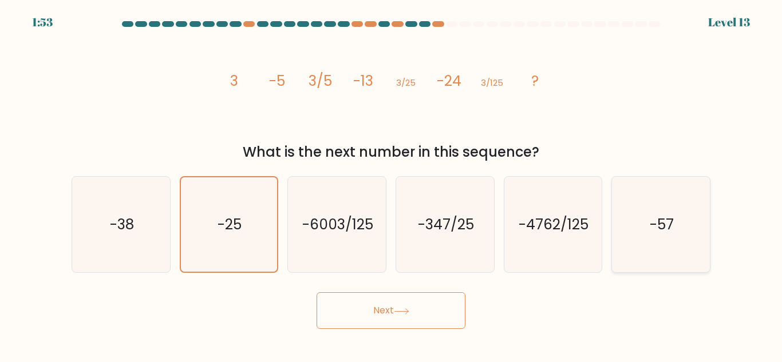
radio input "true"
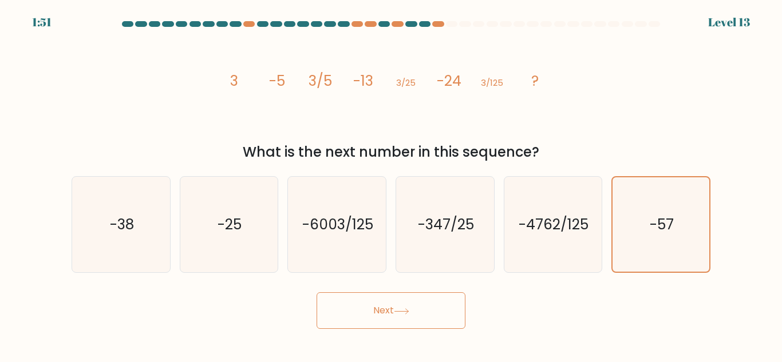
click at [378, 319] on button "Next" at bounding box center [391, 311] width 149 height 37
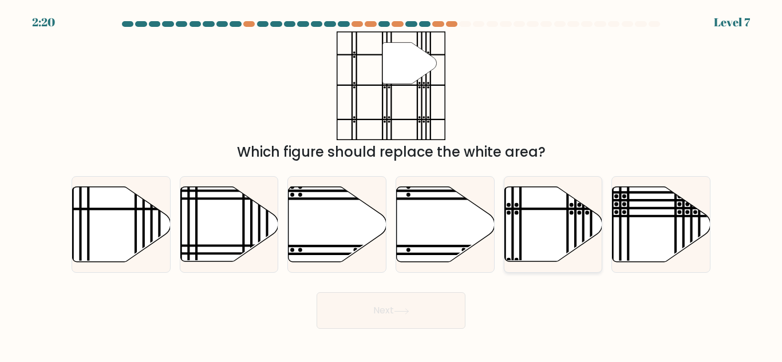
click at [537, 223] on icon at bounding box center [553, 224] width 98 height 75
click at [392, 184] on input "e." at bounding box center [391, 182] width 1 height 3
radio input "true"
click at [397, 318] on button "Next" at bounding box center [391, 311] width 149 height 37
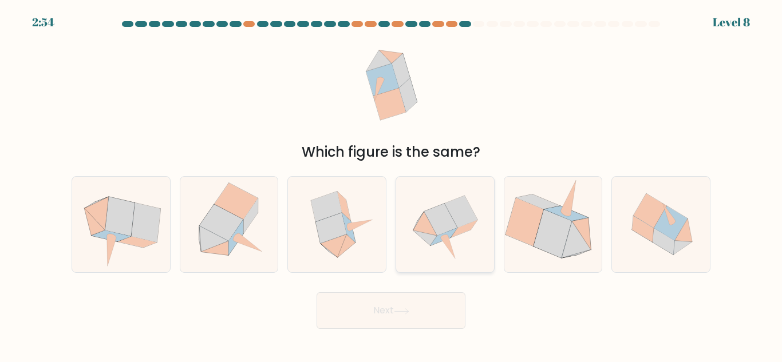
click at [450, 233] on icon at bounding box center [444, 236] width 26 height 17
click at [392, 184] on input "d." at bounding box center [391, 182] width 1 height 3
radio input "true"
click at [403, 299] on button "Next" at bounding box center [391, 311] width 149 height 37
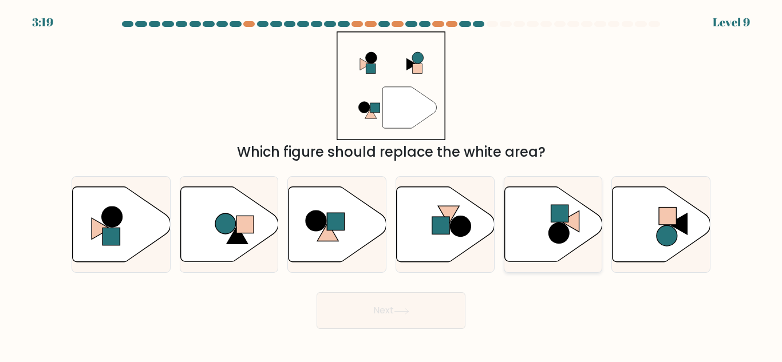
click at [541, 248] on icon at bounding box center [553, 224] width 98 height 75
click at [392, 184] on input "e." at bounding box center [391, 182] width 1 height 3
radio input "true"
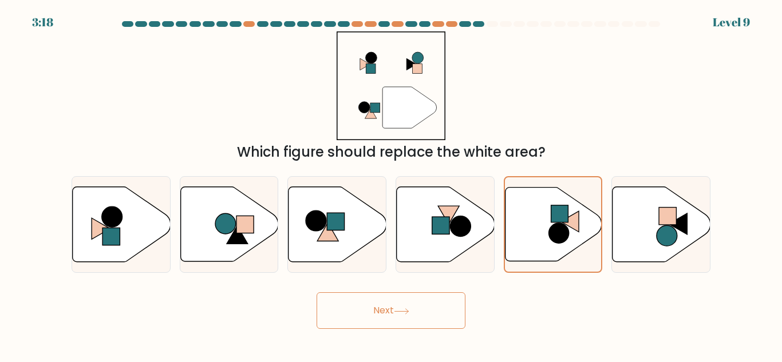
click at [409, 309] on icon at bounding box center [401, 312] width 15 height 6
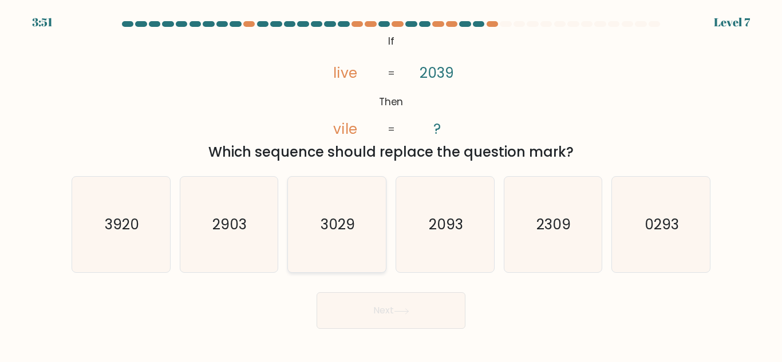
click at [368, 212] on icon "3029" at bounding box center [337, 225] width 96 height 96
click at [391, 184] on input "c. 3029" at bounding box center [391, 182] width 1 height 3
radio input "true"
click at [392, 300] on button "Next" at bounding box center [391, 311] width 149 height 37
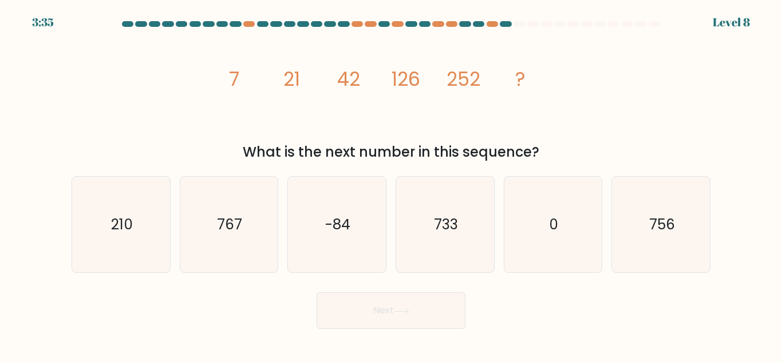
click at [392, 300] on button "Next" at bounding box center [391, 311] width 149 height 37
click at [655, 227] on text "756" at bounding box center [662, 225] width 26 height 20
click at [392, 184] on input "f. 756" at bounding box center [391, 182] width 1 height 3
radio input "true"
click at [407, 304] on button "Next" at bounding box center [391, 311] width 149 height 37
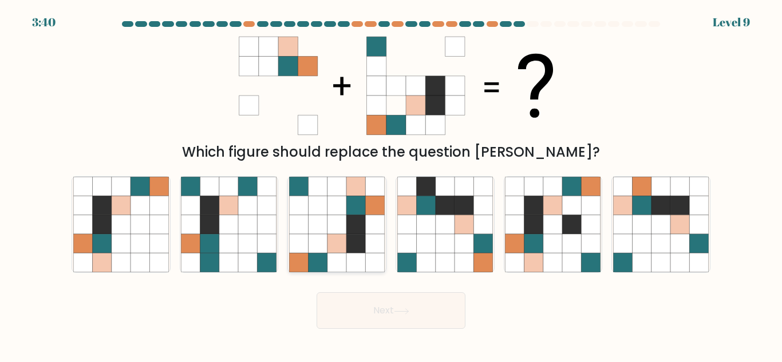
click at [322, 234] on icon at bounding box center [318, 224] width 19 height 19
click at [391, 184] on input "c." at bounding box center [391, 182] width 1 height 3
radio input "true"
click at [345, 306] on button "Next" at bounding box center [391, 311] width 149 height 37
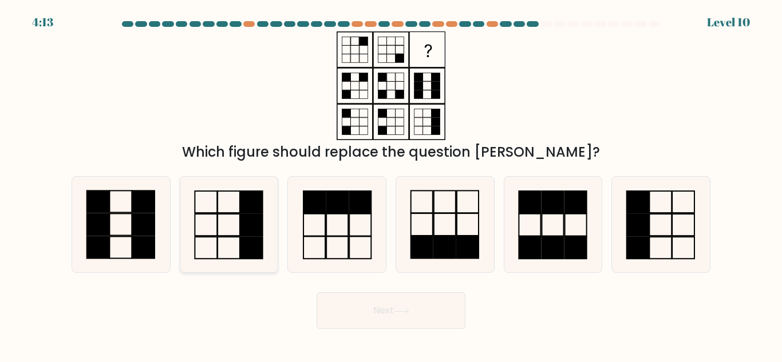
click at [209, 240] on icon at bounding box center [229, 225] width 96 height 96
click at [391, 184] on input "b." at bounding box center [391, 182] width 1 height 3
radio input "true"
click at [356, 309] on button "Next" at bounding box center [391, 311] width 149 height 37
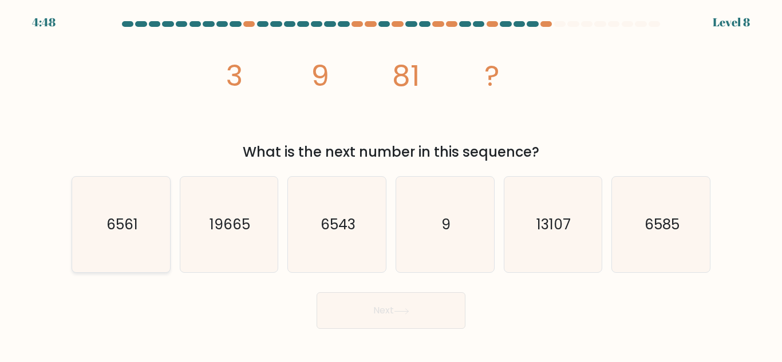
click at [128, 248] on icon "6561" at bounding box center [121, 225] width 96 height 96
click at [391, 184] on input "a. 6561" at bounding box center [391, 182] width 1 height 3
radio input "true"
click at [327, 306] on button "Next" at bounding box center [391, 311] width 149 height 37
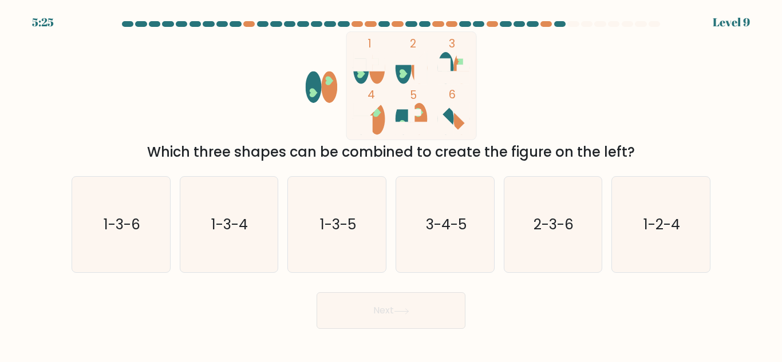
click at [327, 306] on button "Next" at bounding box center [391, 311] width 149 height 37
click at [326, 237] on icon "1-3-5" at bounding box center [337, 225] width 96 height 96
click at [391, 184] on input "c. 1-3-5" at bounding box center [391, 182] width 1 height 3
radio input "true"
click at [338, 307] on button "Next" at bounding box center [391, 311] width 149 height 37
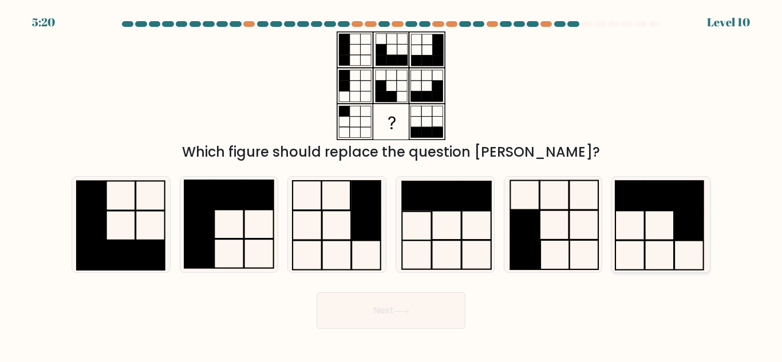
click at [689, 235] on rect at bounding box center [688, 225] width 29 height 29
click at [392, 184] on input "f." at bounding box center [391, 182] width 1 height 3
radio input "true"
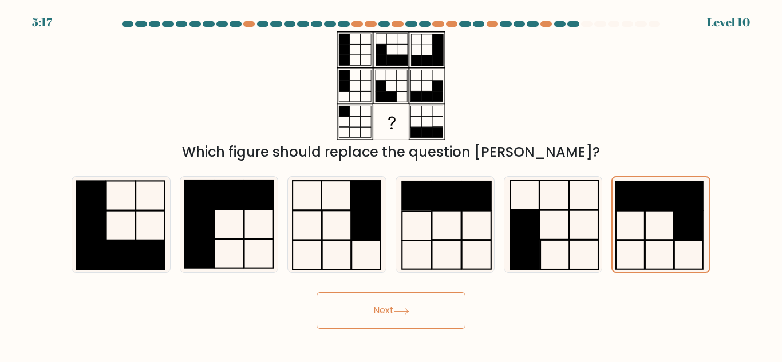
click at [431, 317] on button "Next" at bounding box center [391, 311] width 149 height 37
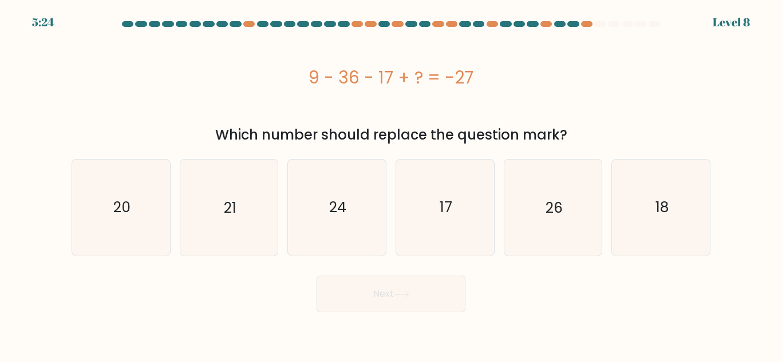
click at [431, 317] on body "5:24 Level 8 a." at bounding box center [391, 181] width 782 height 362
click at [443, 199] on text "17" at bounding box center [446, 208] width 13 height 20
click at [392, 184] on input "d. 17" at bounding box center [391, 182] width 1 height 3
radio input "true"
click at [416, 287] on button "Next" at bounding box center [391, 294] width 149 height 37
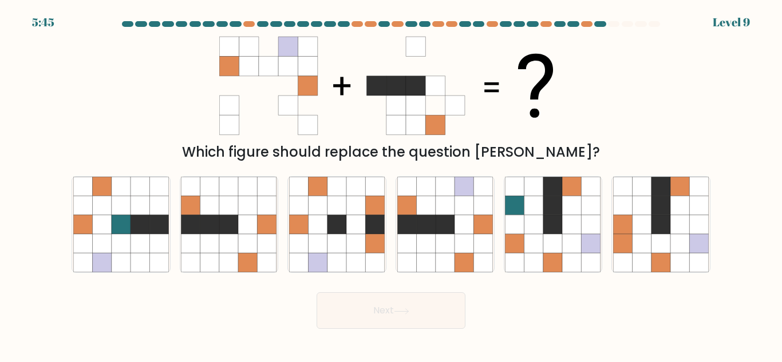
click at [416, 287] on div "Next" at bounding box center [391, 308] width 653 height 42
click at [469, 235] on icon at bounding box center [464, 243] width 19 height 19
click at [392, 184] on input "d." at bounding box center [391, 182] width 1 height 3
radio input "true"
click at [441, 306] on button "Next" at bounding box center [391, 311] width 149 height 37
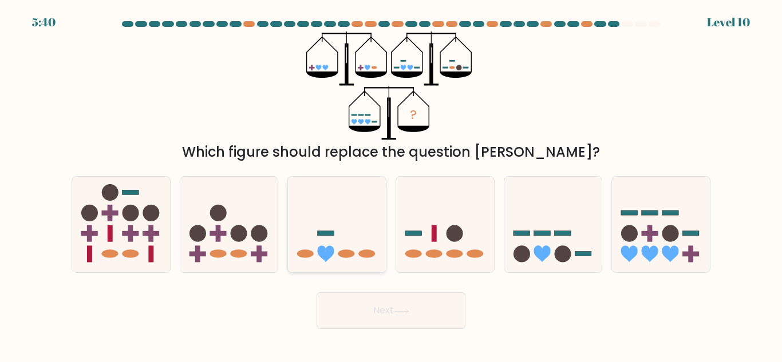
click at [355, 248] on icon at bounding box center [337, 224] width 98 height 81
click at [391, 184] on input "c." at bounding box center [391, 182] width 1 height 3
radio input "true"
click at [589, 306] on div "Next" at bounding box center [391, 308] width 653 height 42
click at [566, 235] on rect at bounding box center [562, 233] width 17 height 5
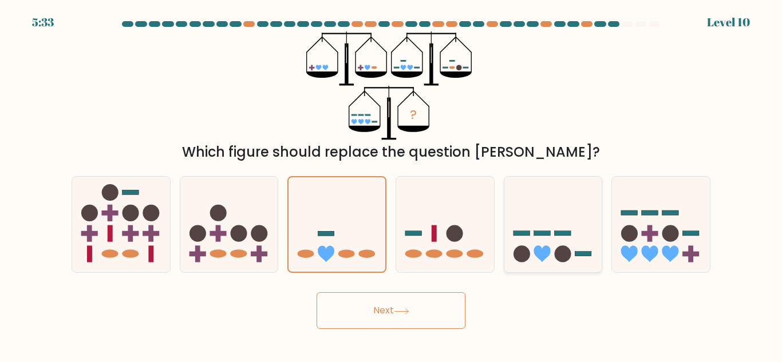
click at [392, 184] on input "e." at bounding box center [391, 182] width 1 height 3
radio input "true"
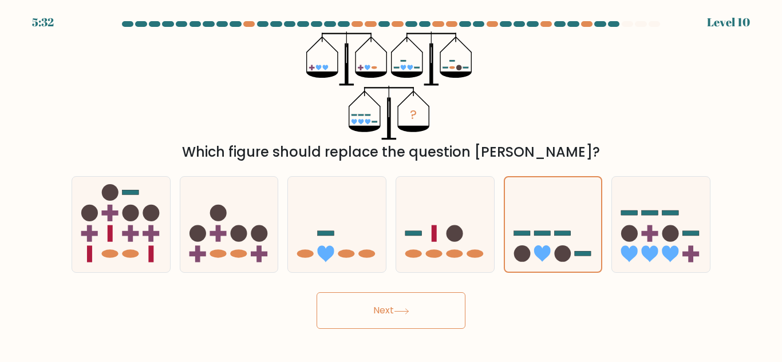
click at [440, 307] on button "Next" at bounding box center [391, 311] width 149 height 37
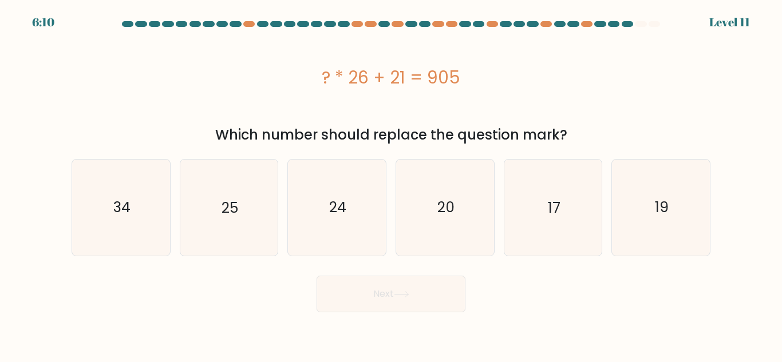
click at [440, 309] on button "Next" at bounding box center [391, 294] width 149 height 37
click at [435, 305] on button "Next" at bounding box center [391, 294] width 149 height 37
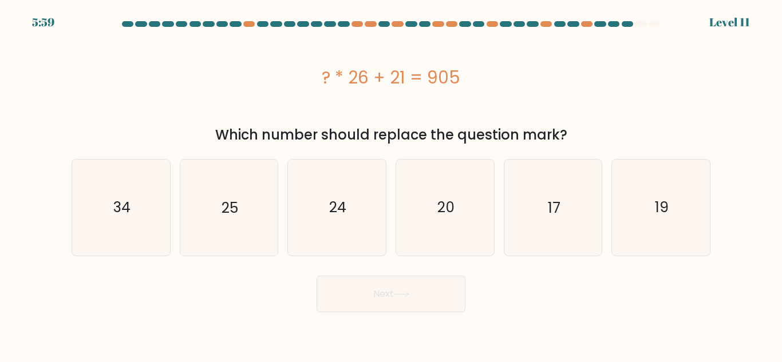
click at [435, 305] on button "Next" at bounding box center [391, 294] width 149 height 37
click at [323, 248] on icon "24" at bounding box center [337, 208] width 96 height 96
click at [391, 184] on input "c. 24" at bounding box center [391, 182] width 1 height 3
radio input "true"
click at [325, 242] on icon "24" at bounding box center [337, 207] width 94 height 94
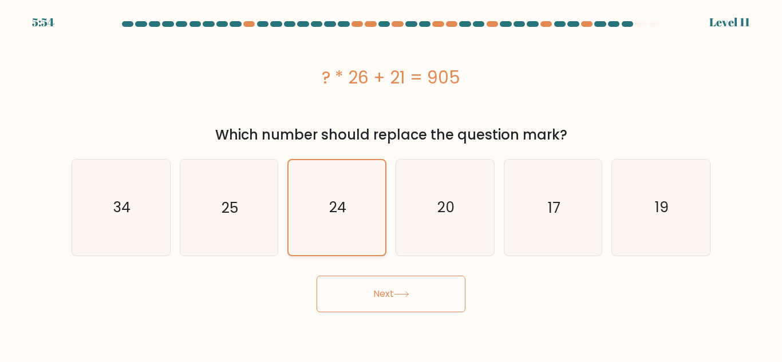
click at [391, 184] on input "c. 24" at bounding box center [391, 182] width 1 height 3
click at [368, 306] on button "Next" at bounding box center [391, 294] width 149 height 37
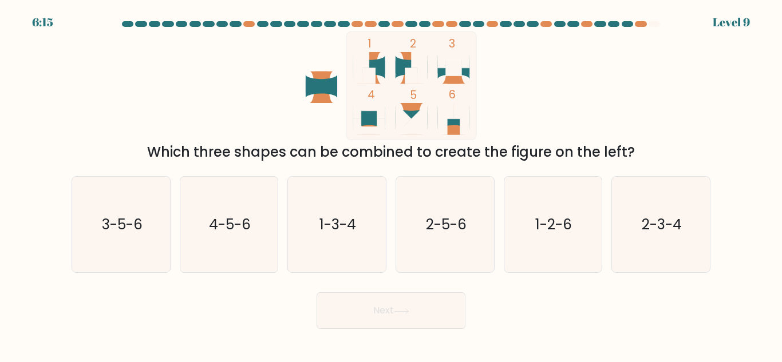
click at [368, 306] on button "Next" at bounding box center [391, 311] width 149 height 37
click at [565, 220] on text "1-2-6" at bounding box center [554, 225] width 37 height 20
click at [392, 184] on input "e. 1-2-6" at bounding box center [391, 182] width 1 height 3
radio input "true"
click at [440, 317] on button "Next" at bounding box center [391, 311] width 149 height 37
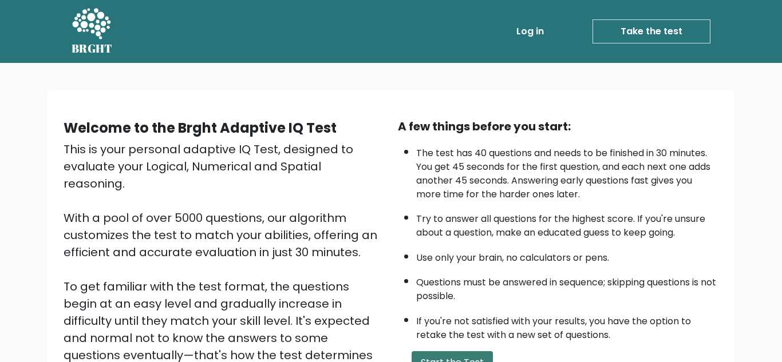
click at [450, 355] on button "Start the Test" at bounding box center [452, 363] width 81 height 23
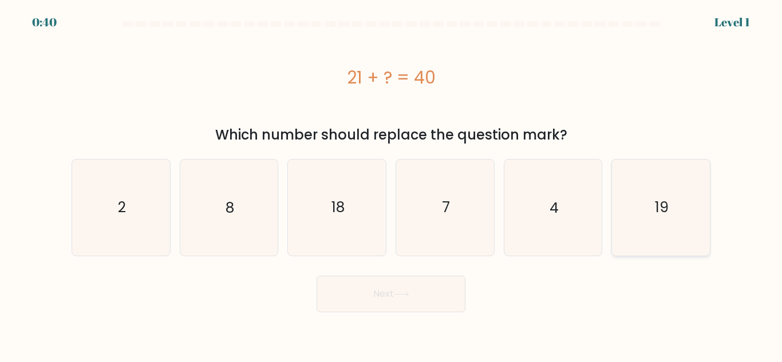
click at [646, 190] on icon "19" at bounding box center [661, 208] width 96 height 96
click at [392, 184] on input "f. 19" at bounding box center [391, 182] width 1 height 3
radio input "true"
click at [593, 263] on form "a. 2" at bounding box center [391, 166] width 782 height 291
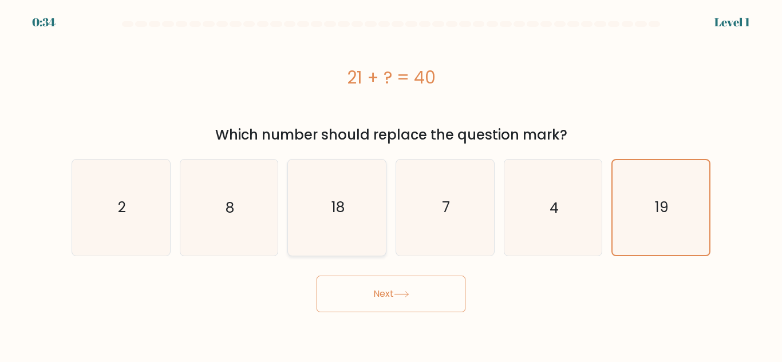
click at [361, 179] on icon "18" at bounding box center [337, 208] width 96 height 96
click at [391, 181] on input "c. 18" at bounding box center [391, 182] width 1 height 3
radio input "true"
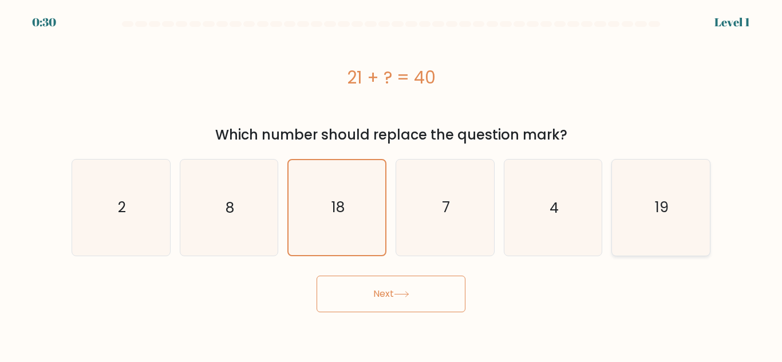
click at [662, 181] on icon "19" at bounding box center [661, 208] width 96 height 96
click at [392, 181] on input "f. 19" at bounding box center [391, 182] width 1 height 3
radio input "true"
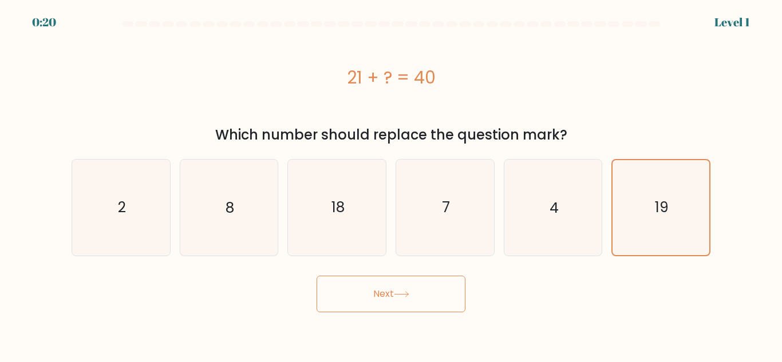
click at [419, 291] on button "Next" at bounding box center [391, 294] width 149 height 37
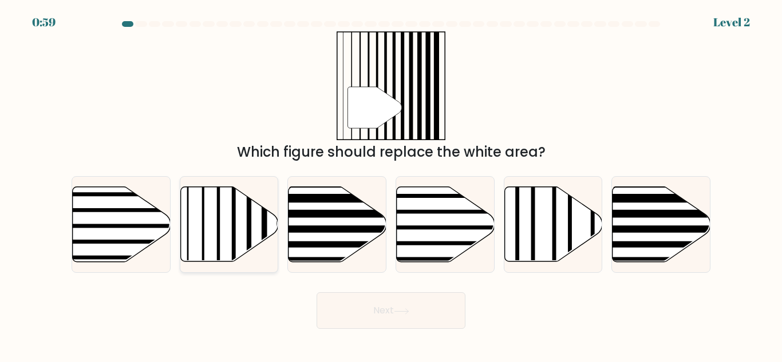
click at [255, 222] on icon at bounding box center [229, 224] width 98 height 75
click at [391, 184] on input "b." at bounding box center [391, 182] width 1 height 3
radio input "true"
click at [346, 304] on button "Next" at bounding box center [391, 311] width 149 height 37
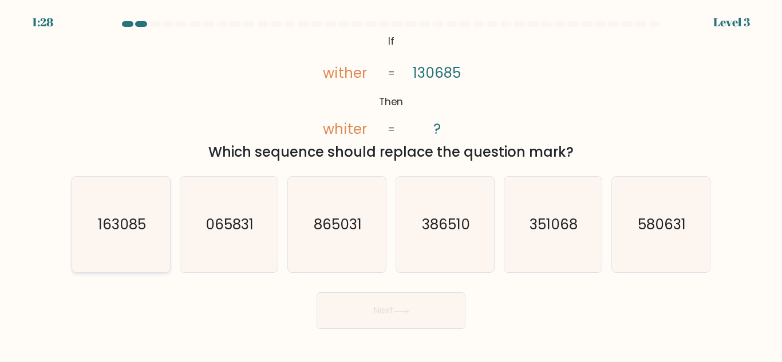
click at [147, 230] on icon "163085" at bounding box center [121, 225] width 96 height 96
click at [391, 184] on input "a. 163085" at bounding box center [391, 182] width 1 height 3
radio input "true"
click at [369, 301] on button "Next" at bounding box center [391, 311] width 149 height 37
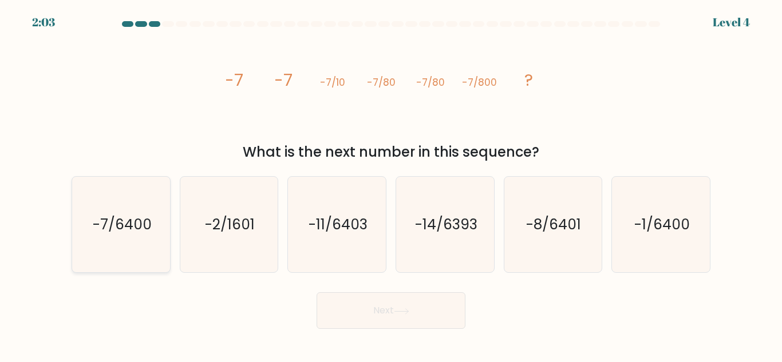
click at [158, 240] on icon "-7/6400" at bounding box center [121, 225] width 96 height 96
click at [391, 184] on input "a. -7/6400" at bounding box center [391, 182] width 1 height 3
radio input "true"
click at [335, 325] on button "Next" at bounding box center [391, 311] width 149 height 37
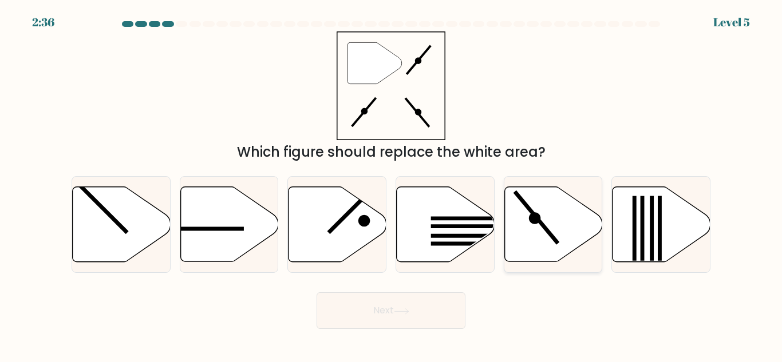
click at [525, 219] on icon at bounding box center [553, 224] width 98 height 75
click at [392, 184] on input "e." at bounding box center [391, 182] width 1 height 3
radio input "true"
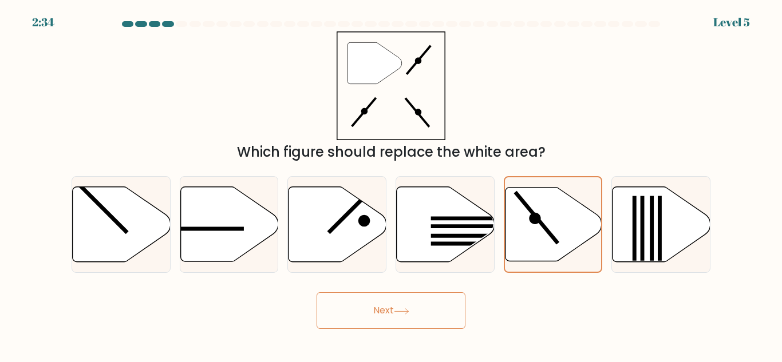
click at [362, 305] on button "Next" at bounding box center [391, 311] width 149 height 37
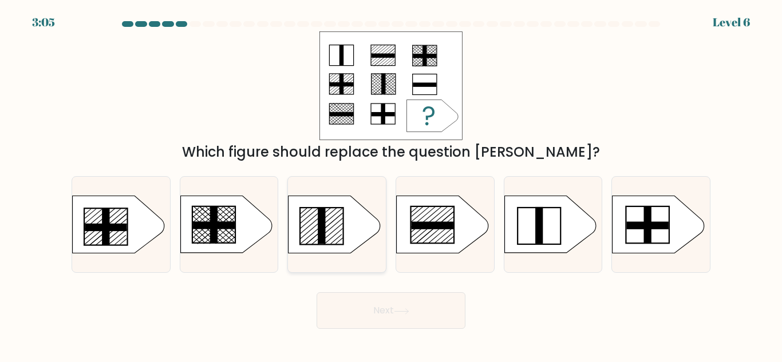
click at [307, 212] on icon at bounding box center [335, 224] width 92 height 57
click at [391, 184] on input "c." at bounding box center [391, 182] width 1 height 3
radio input "true"
click at [354, 303] on button "Next" at bounding box center [391, 311] width 149 height 37
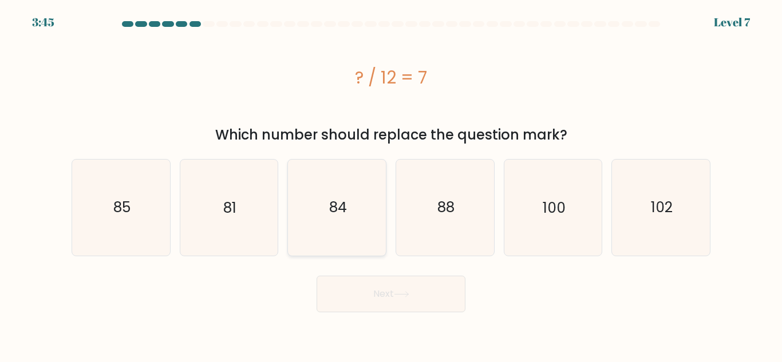
click at [364, 214] on icon "84" at bounding box center [337, 208] width 96 height 96
click at [391, 184] on input "c. 84" at bounding box center [391, 182] width 1 height 3
radio input "true"
click at [366, 280] on button "Next" at bounding box center [391, 294] width 149 height 37
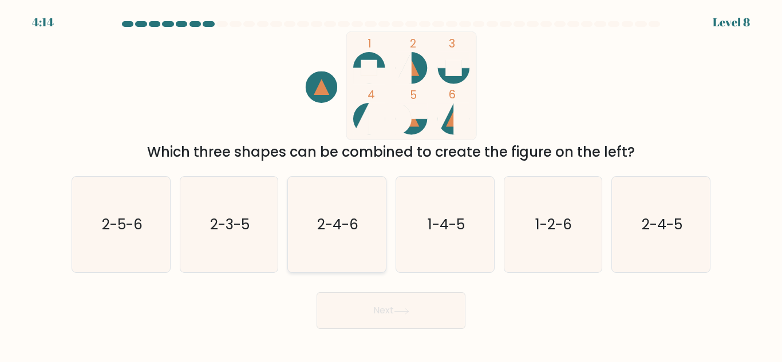
click at [314, 248] on icon "2-4-6" at bounding box center [337, 225] width 96 height 96
click at [391, 184] on input "c. 2-4-6" at bounding box center [391, 182] width 1 height 3
radio input "true"
click at [345, 299] on button "Next" at bounding box center [391, 311] width 149 height 37
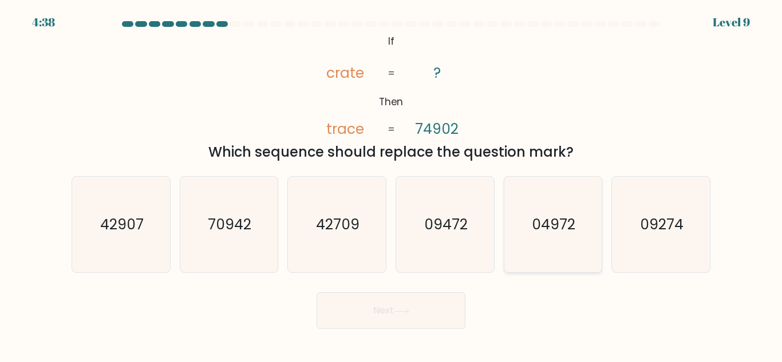
click at [534, 229] on text "04972" at bounding box center [554, 225] width 44 height 20
click at [392, 184] on input "e. 04972" at bounding box center [391, 182] width 1 height 3
radio input "true"
click at [411, 326] on button "Next" at bounding box center [391, 311] width 149 height 37
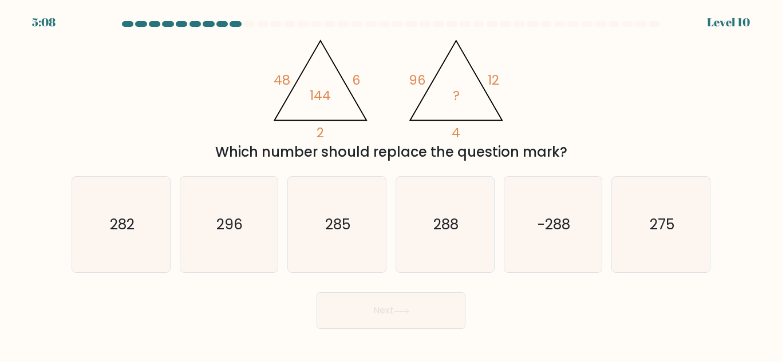
click at [411, 326] on button "Next" at bounding box center [391, 311] width 149 height 37
click at [412, 323] on button "Next" at bounding box center [391, 311] width 149 height 37
click at [410, 323] on button "Next" at bounding box center [391, 311] width 149 height 37
click at [440, 218] on text "288" at bounding box center [445, 225] width 25 height 20
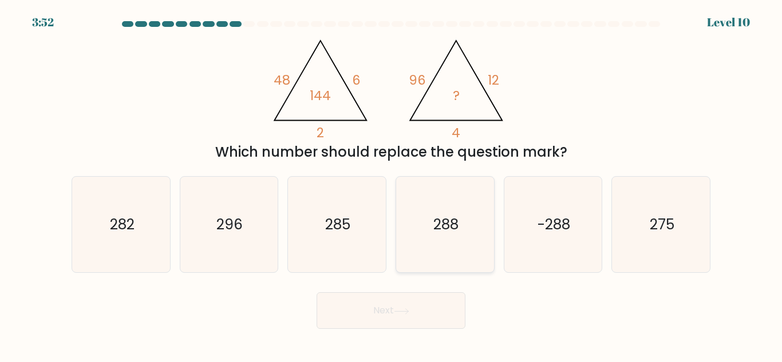
click at [392, 184] on input "d. 288" at bounding box center [391, 182] width 1 height 3
radio input "true"
click at [388, 324] on button "Next" at bounding box center [391, 311] width 149 height 37
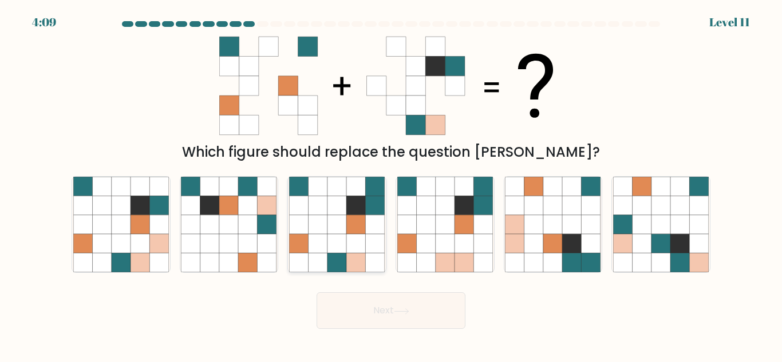
click at [361, 229] on icon at bounding box center [355, 224] width 19 height 19
click at [391, 184] on input "c." at bounding box center [391, 182] width 1 height 3
radio input "true"
click at [354, 305] on button "Next" at bounding box center [391, 311] width 149 height 37
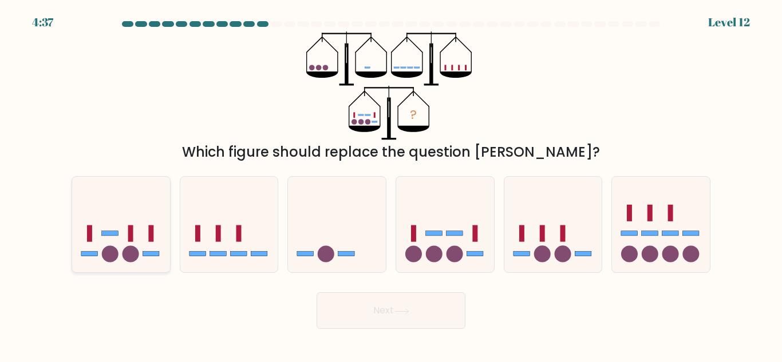
click at [125, 251] on circle at bounding box center [131, 254] width 17 height 17
click at [391, 184] on input "a." at bounding box center [391, 182] width 1 height 3
radio input "true"
click at [222, 298] on div "Next" at bounding box center [391, 308] width 653 height 42
click at [230, 240] on icon at bounding box center [229, 224] width 98 height 81
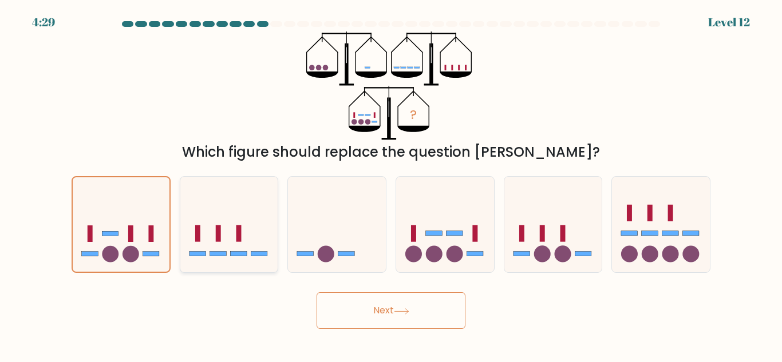
click at [391, 184] on input "b." at bounding box center [391, 182] width 1 height 3
radio input "true"
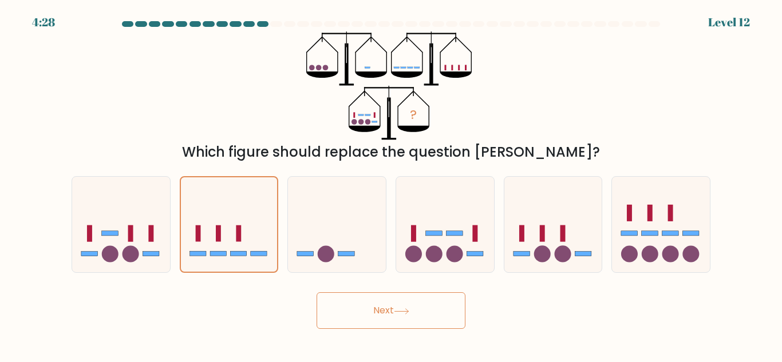
click at [341, 315] on button "Next" at bounding box center [391, 311] width 149 height 37
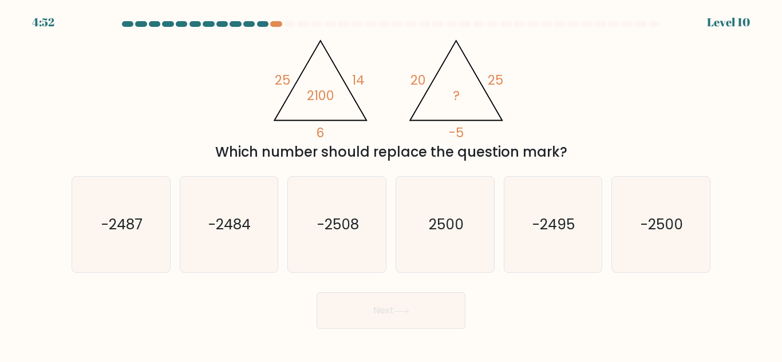
drag, startPoint x: 341, startPoint y: 315, endPoint x: 379, endPoint y: 389, distance: 83.5
click at [379, 362] on html "4:52 Level 10" at bounding box center [391, 181] width 782 height 362
click at [660, 247] on icon "-2500" at bounding box center [661, 225] width 96 height 96
click at [392, 184] on input "f. -2500" at bounding box center [391, 182] width 1 height 3
radio input "true"
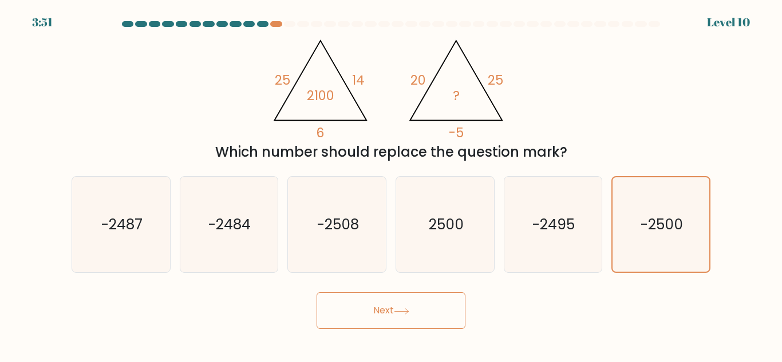
click at [407, 319] on button "Next" at bounding box center [391, 311] width 149 height 37
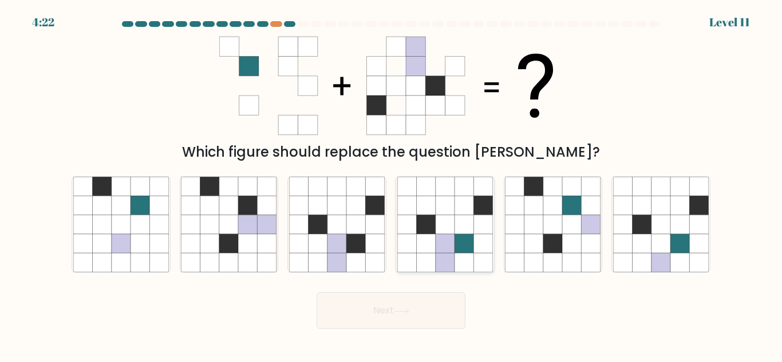
click at [440, 248] on icon at bounding box center [445, 243] width 19 height 19
click at [392, 184] on input "d." at bounding box center [391, 182] width 1 height 3
radio input "true"
click at [439, 309] on button "Next" at bounding box center [391, 311] width 149 height 37
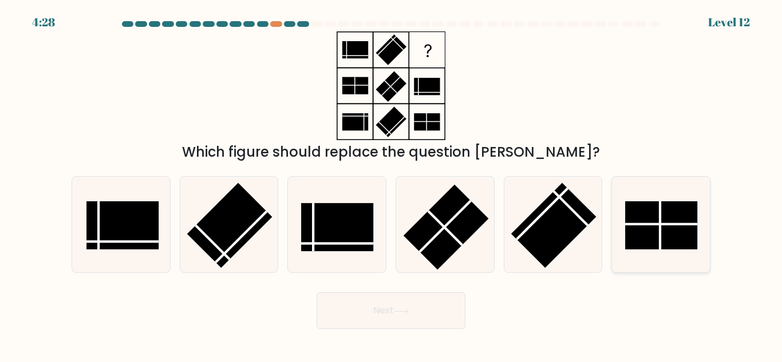
click at [674, 240] on rect at bounding box center [661, 226] width 72 height 48
click at [392, 184] on input "f." at bounding box center [391, 182] width 1 height 3
radio input "true"
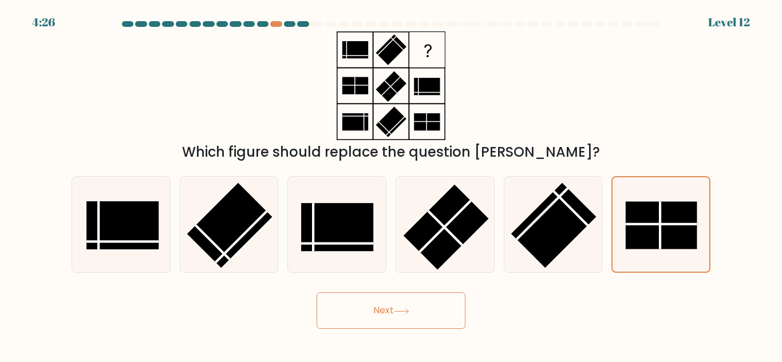
click at [419, 313] on button "Next" at bounding box center [391, 311] width 149 height 37
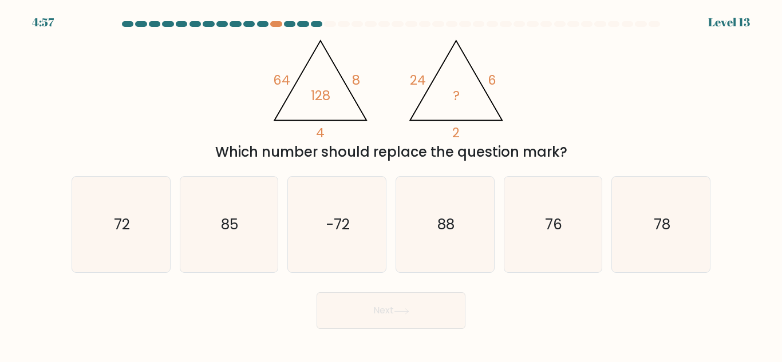
click at [419, 313] on button "Next" at bounding box center [391, 311] width 149 height 37
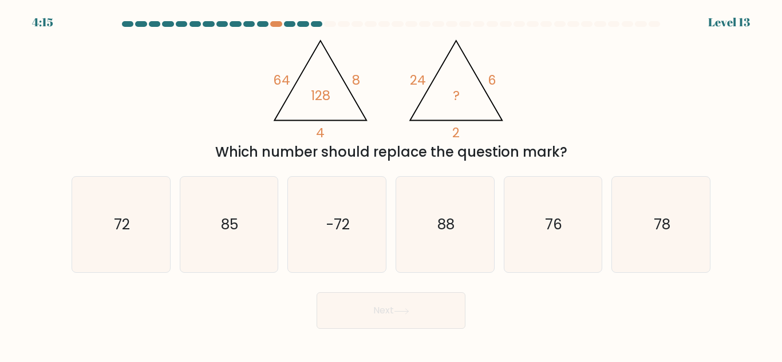
click at [203, 339] on body "4:15 Level 13" at bounding box center [391, 181] width 782 height 362
click at [202, 341] on body "4:13 Level 13" at bounding box center [391, 181] width 782 height 362
click at [204, 342] on body "4:03 Level 13" at bounding box center [391, 181] width 782 height 362
click at [96, 251] on icon "72" at bounding box center [121, 225] width 96 height 96
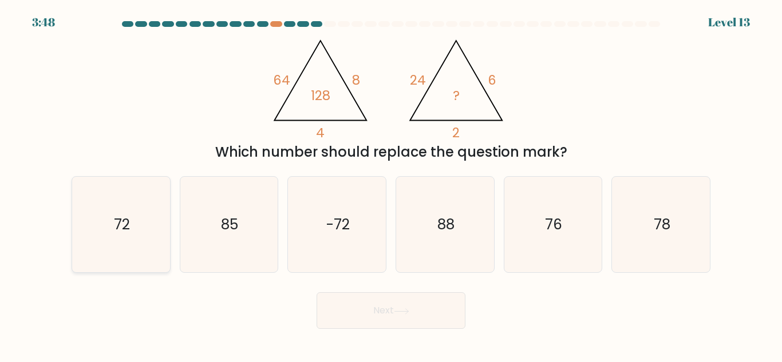
click at [391, 184] on input "a. 72" at bounding box center [391, 182] width 1 height 3
radio input "true"
click at [338, 319] on button "Next" at bounding box center [391, 311] width 149 height 37
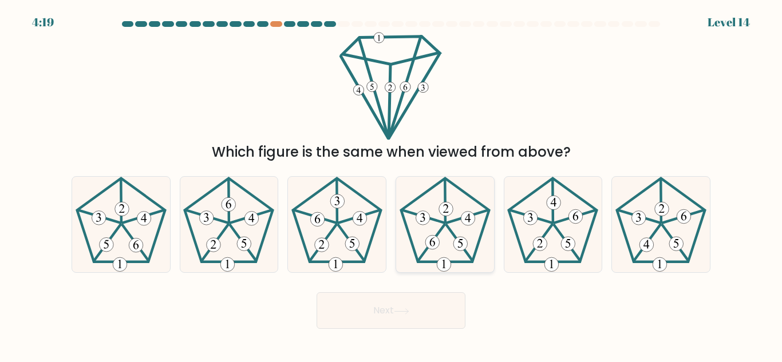
click at [464, 243] on 286 at bounding box center [460, 244] width 14 height 14
click at [392, 184] on input "d." at bounding box center [391, 182] width 1 height 3
radio input "true"
click at [430, 313] on button "Next" at bounding box center [391, 311] width 149 height 37
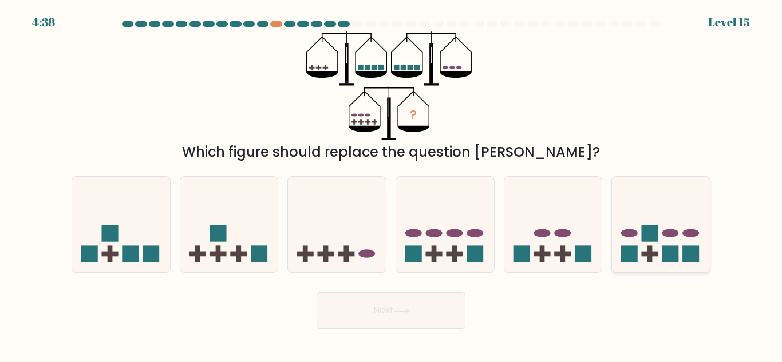
click at [641, 238] on icon at bounding box center [661, 224] width 98 height 81
click at [392, 184] on input "f." at bounding box center [391, 182] width 1 height 3
radio input "true"
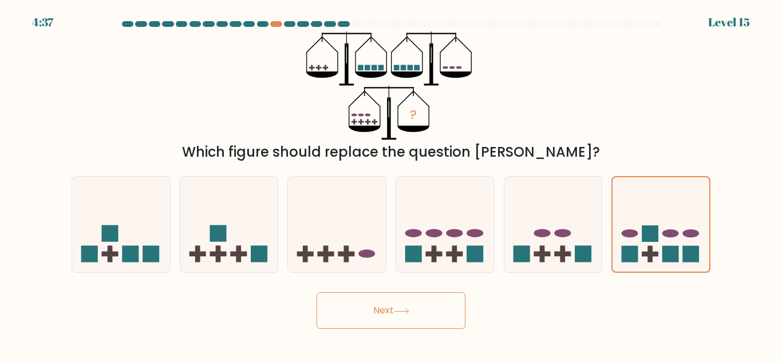
click at [408, 313] on icon at bounding box center [401, 312] width 15 height 6
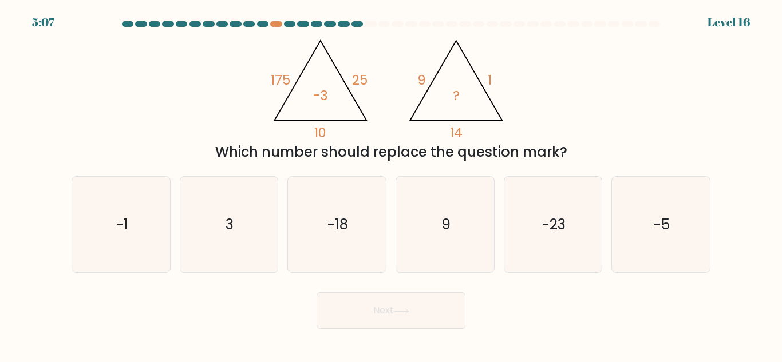
click at [408, 313] on icon at bounding box center [401, 312] width 15 height 6
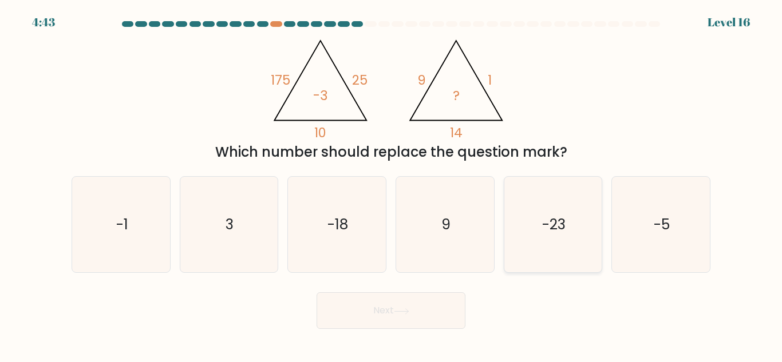
click at [538, 213] on icon "-23" at bounding box center [553, 225] width 96 height 96
click at [392, 184] on input "e. -23" at bounding box center [391, 182] width 1 height 3
radio input "true"
click at [401, 321] on button "Next" at bounding box center [391, 311] width 149 height 37
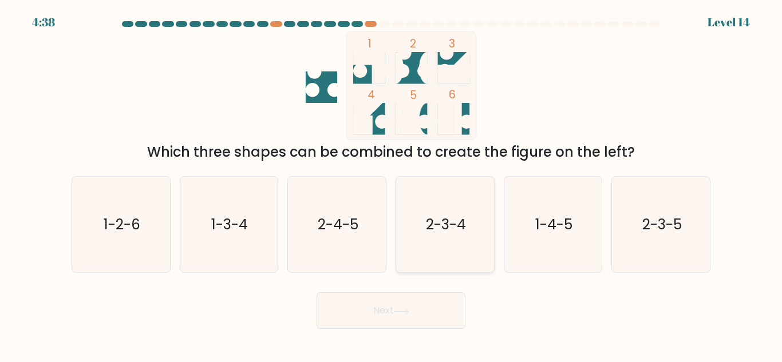
click at [464, 224] on text "2-3-4" at bounding box center [446, 225] width 40 height 20
click at [392, 184] on input "d. 2-3-4" at bounding box center [391, 182] width 1 height 3
radio input "true"
click at [396, 319] on button "Next" at bounding box center [391, 311] width 149 height 37
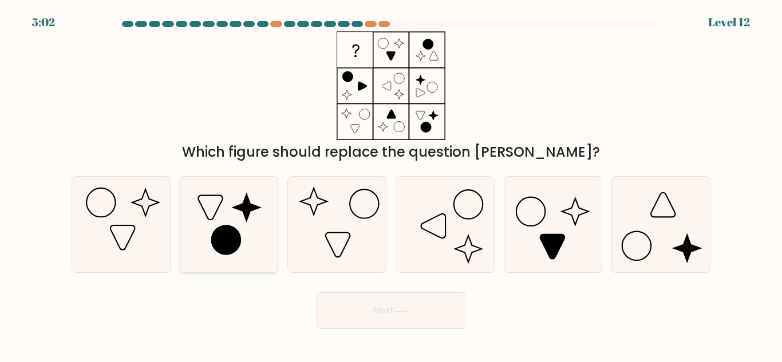
click at [237, 231] on icon at bounding box center [226, 240] width 29 height 29
click at [391, 184] on input "b." at bounding box center [391, 182] width 1 height 3
radio input "true"
click at [373, 326] on button "Next" at bounding box center [391, 311] width 149 height 37
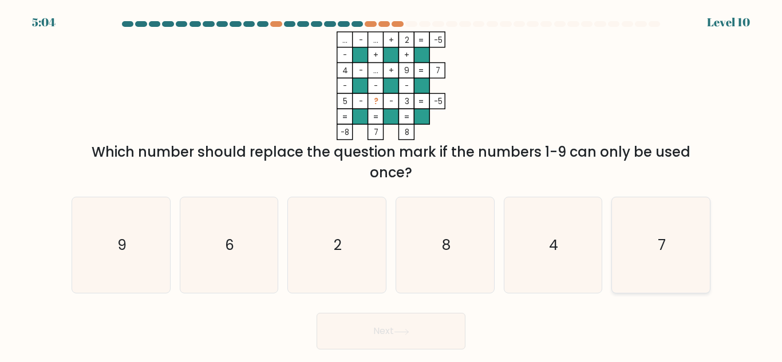
click at [683, 225] on icon "7" at bounding box center [661, 246] width 96 height 96
click at [392, 184] on input "f. 7" at bounding box center [391, 182] width 1 height 3
radio input "true"
click at [435, 330] on button "Next" at bounding box center [391, 331] width 149 height 37
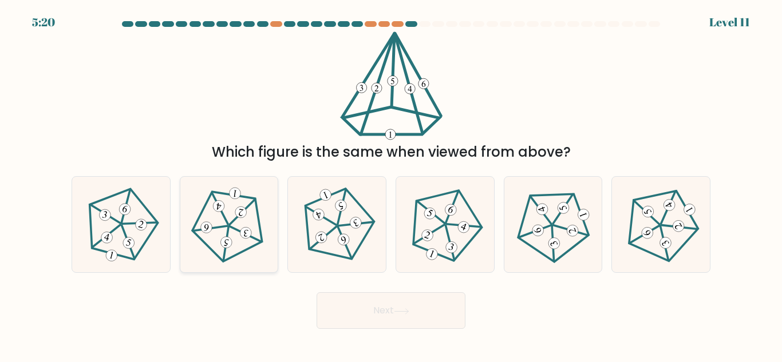
click at [235, 246] on icon at bounding box center [229, 225] width 77 height 77
click at [391, 184] on input "b." at bounding box center [391, 182] width 1 height 3
radio input "true"
click at [421, 304] on button "Next" at bounding box center [391, 311] width 149 height 37
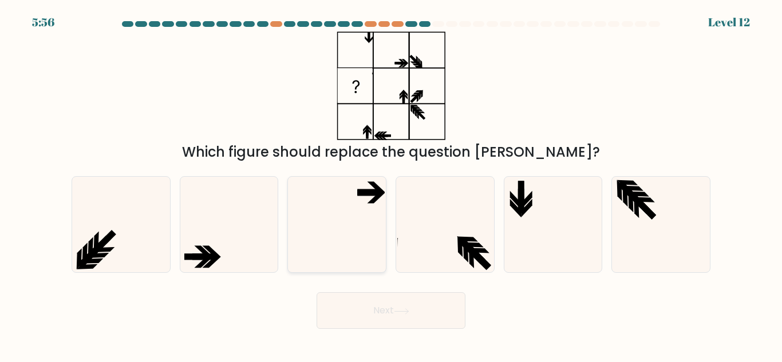
click at [384, 206] on icon at bounding box center [337, 225] width 96 height 96
click at [391, 184] on input "c." at bounding box center [391, 182] width 1 height 3
radio input "true"
click at [390, 317] on button "Next" at bounding box center [391, 311] width 149 height 37
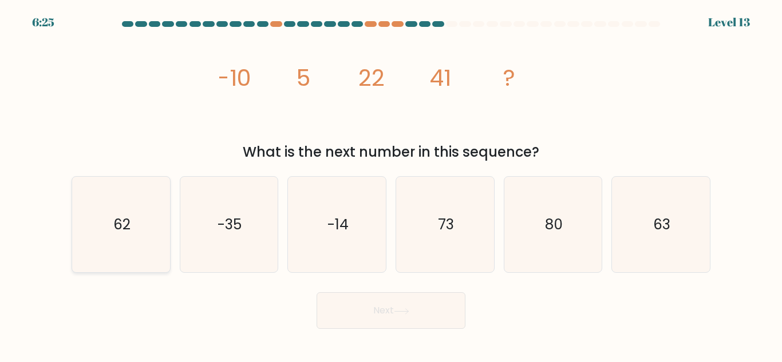
click at [156, 250] on icon "62" at bounding box center [121, 225] width 96 height 96
click at [391, 184] on input "a. 62" at bounding box center [391, 182] width 1 height 3
radio input "true"
click at [346, 311] on button "Next" at bounding box center [391, 311] width 149 height 37
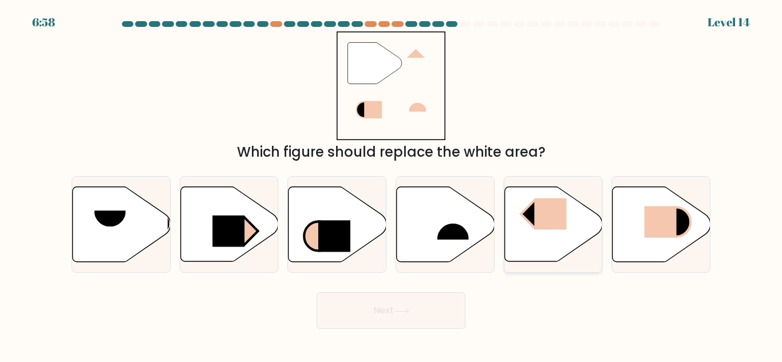
click at [536, 220] on rect at bounding box center [550, 214] width 32 height 31
click at [392, 184] on input "e." at bounding box center [391, 182] width 1 height 3
radio input "true"
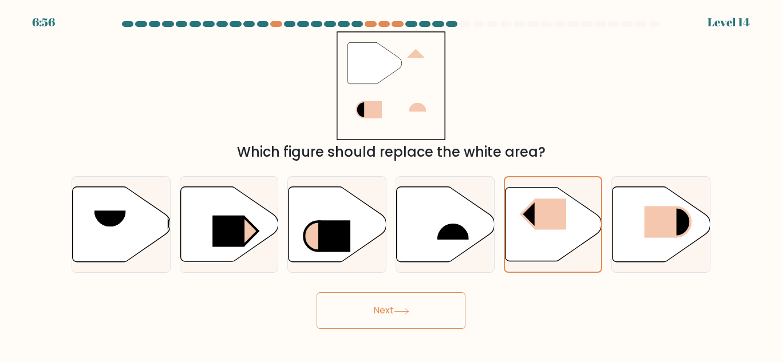
click at [424, 315] on button "Next" at bounding box center [391, 311] width 149 height 37
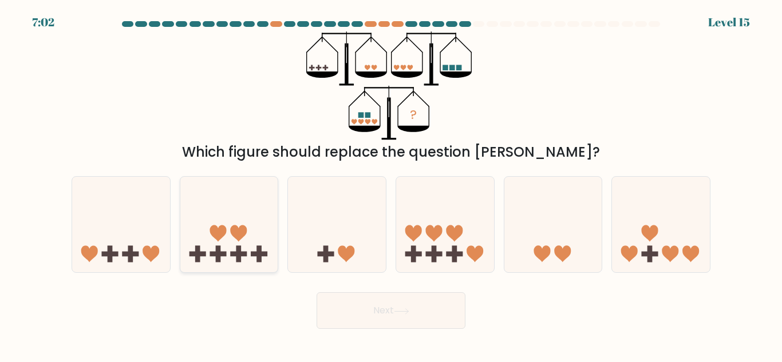
click at [247, 234] on icon at bounding box center [229, 224] width 98 height 81
click at [391, 184] on input "b." at bounding box center [391, 182] width 1 height 3
radio input "true"
click at [340, 305] on button "Next" at bounding box center [391, 311] width 149 height 37
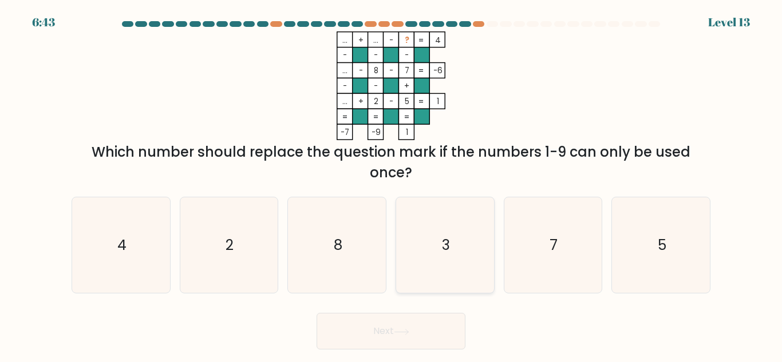
click at [464, 233] on icon "3" at bounding box center [445, 246] width 96 height 96
click at [392, 184] on input "d. 3" at bounding box center [391, 182] width 1 height 3
radio input "true"
click at [373, 334] on button "Next" at bounding box center [391, 331] width 149 height 37
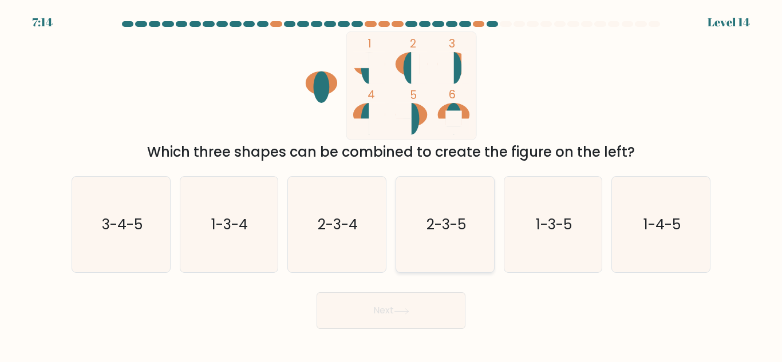
click at [453, 230] on text "2-3-5" at bounding box center [446, 225] width 40 height 20
click at [392, 184] on input "d. 2-3-5" at bounding box center [391, 182] width 1 height 3
radio input "true"
click at [397, 313] on icon at bounding box center [401, 312] width 15 height 6
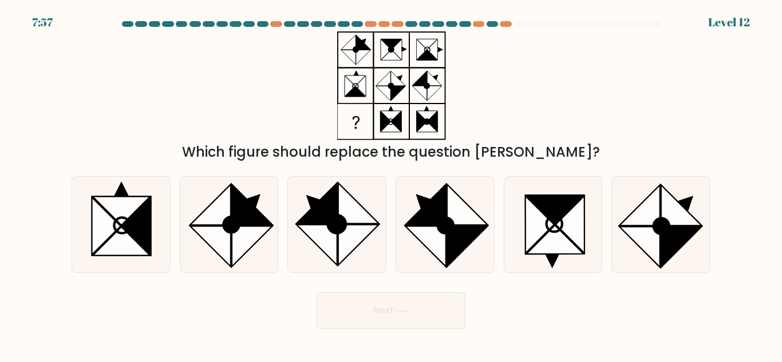
click at [397, 313] on icon at bounding box center [401, 312] width 15 height 6
click at [484, 164] on form at bounding box center [391, 175] width 782 height 308
click at [277, 220] on div at bounding box center [229, 224] width 99 height 97
click at [391, 184] on input "b." at bounding box center [391, 182] width 1 height 3
radio input "true"
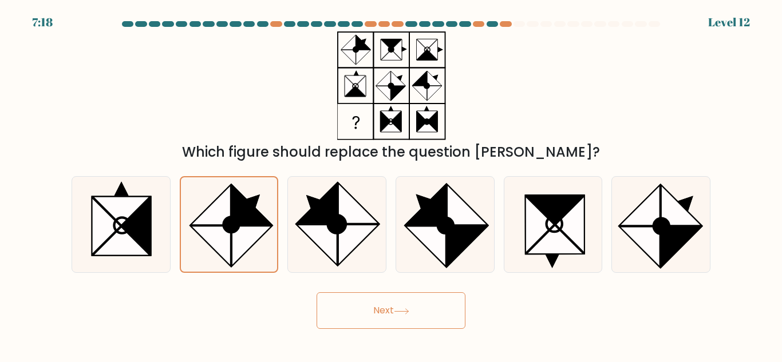
click at [381, 303] on button "Next" at bounding box center [391, 311] width 149 height 37
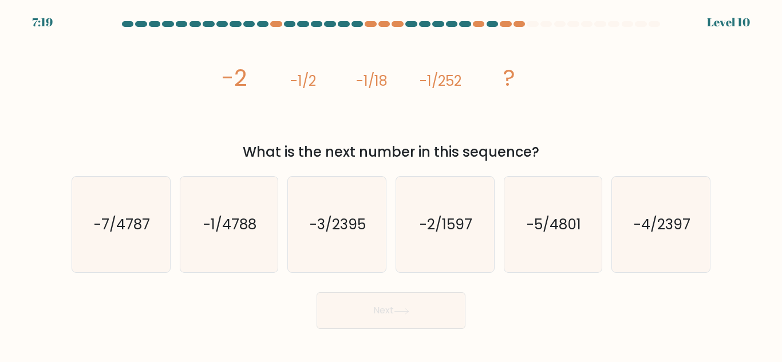
click at [381, 303] on button "Next" at bounding box center [391, 311] width 149 height 37
click at [647, 236] on icon "-4/2397" at bounding box center [661, 225] width 96 height 96
click at [392, 184] on input "f. -4/2397" at bounding box center [391, 182] width 1 height 3
radio input "true"
click at [437, 309] on button "Next" at bounding box center [391, 311] width 149 height 37
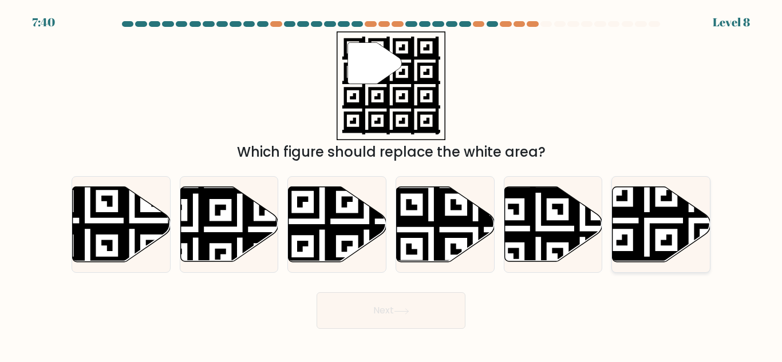
click at [639, 267] on div at bounding box center [660, 224] width 99 height 97
click at [392, 184] on input "f." at bounding box center [391, 182] width 1 height 3
radio input "true"
click at [455, 305] on button "Next" at bounding box center [391, 311] width 149 height 37
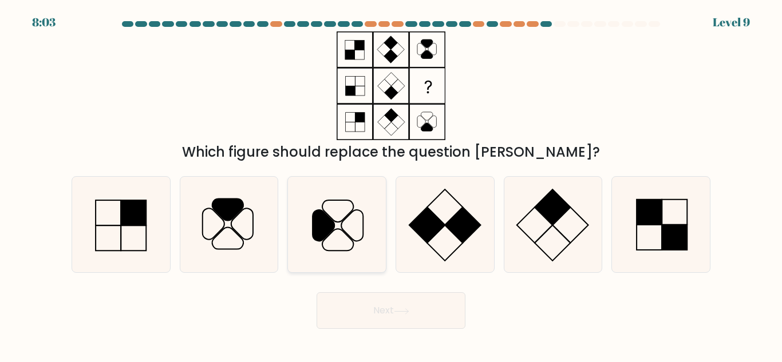
click at [356, 227] on icon at bounding box center [337, 225] width 96 height 96
click at [391, 184] on input "c." at bounding box center [391, 182] width 1 height 3
radio input "true"
click at [364, 306] on button "Next" at bounding box center [391, 311] width 149 height 37
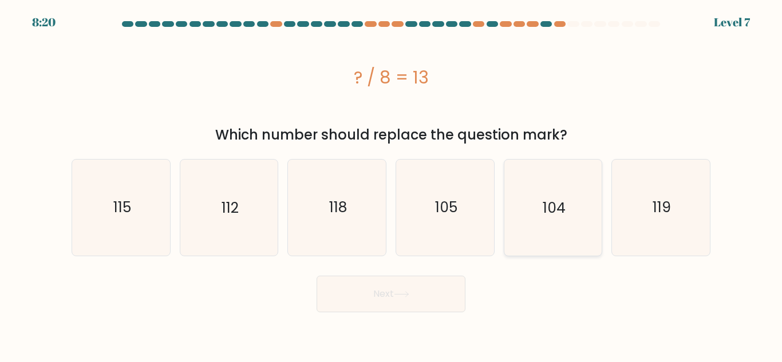
click at [555, 214] on text "104" at bounding box center [554, 208] width 23 height 20
click at [392, 184] on input "e. 104" at bounding box center [391, 182] width 1 height 3
radio input "true"
click at [408, 297] on icon at bounding box center [401, 294] width 15 height 6
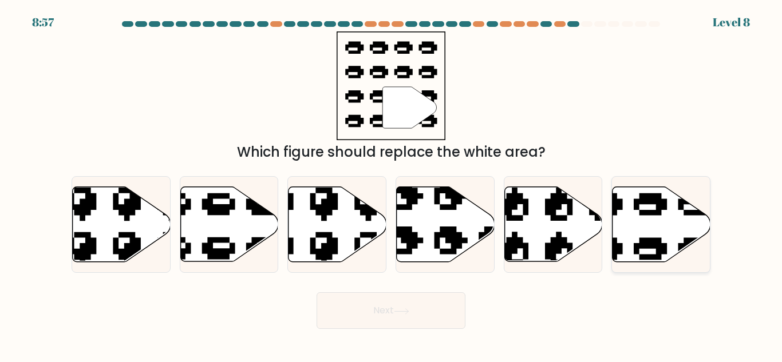
click at [631, 205] on icon at bounding box center [662, 224] width 98 height 75
click at [392, 184] on input "f." at bounding box center [391, 182] width 1 height 3
radio input "true"
click at [373, 318] on button "Next" at bounding box center [391, 311] width 149 height 37
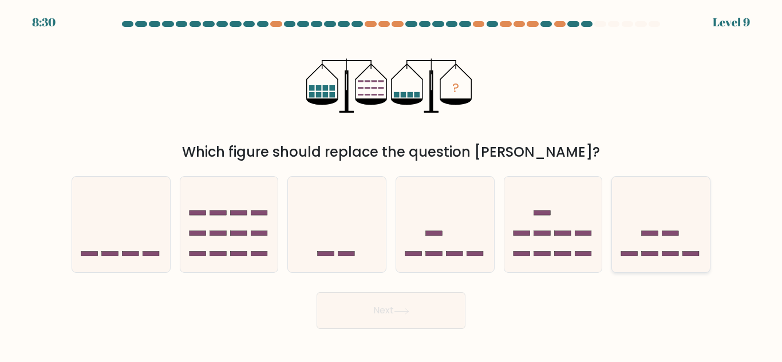
click at [629, 250] on icon at bounding box center [661, 224] width 98 height 81
click at [392, 184] on input "f." at bounding box center [391, 182] width 1 height 3
radio input "true"
click at [452, 323] on button "Next" at bounding box center [391, 311] width 149 height 37
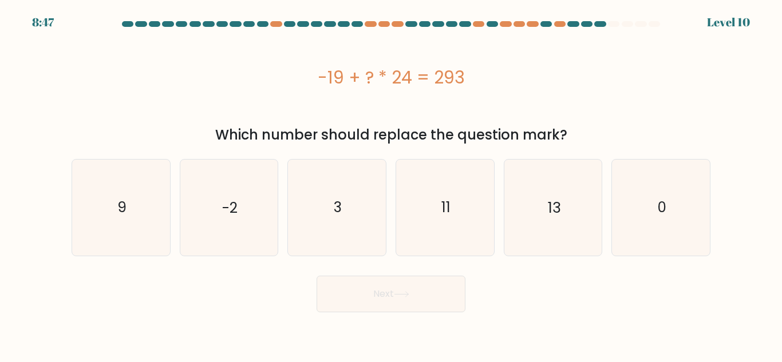
click at [452, 323] on body "8:47 Level 10 9" at bounding box center [391, 181] width 782 height 362
click at [347, 251] on icon "3" at bounding box center [337, 208] width 96 height 96
click at [391, 184] on input "c. 3" at bounding box center [391, 182] width 1 height 3
radio input "true"
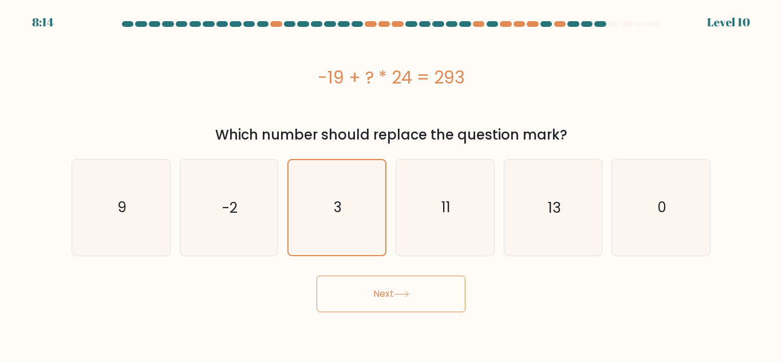
click at [349, 306] on button "Next" at bounding box center [391, 294] width 149 height 37
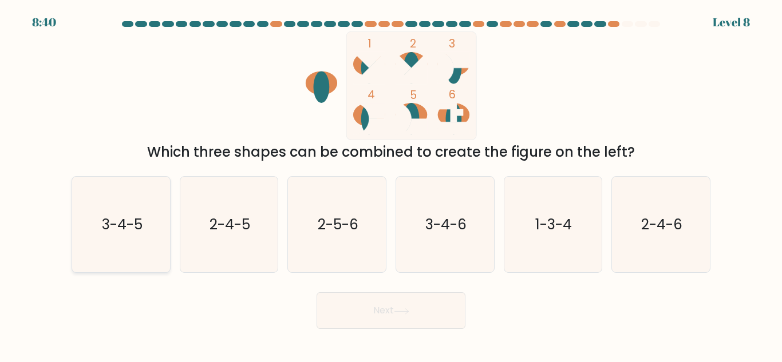
click at [155, 220] on icon "3-4-5" at bounding box center [121, 225] width 96 height 96
click at [391, 184] on input "a. 3-4-5" at bounding box center [391, 182] width 1 height 3
radio input "true"
click at [333, 315] on button "Next" at bounding box center [391, 311] width 149 height 37
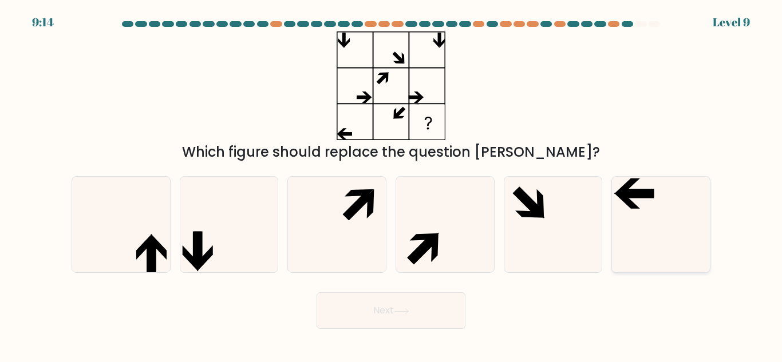
click at [647, 189] on icon at bounding box center [637, 193] width 34 height 9
click at [392, 184] on input "f." at bounding box center [391, 182] width 1 height 3
radio input "true"
click at [408, 307] on button "Next" at bounding box center [391, 311] width 149 height 37
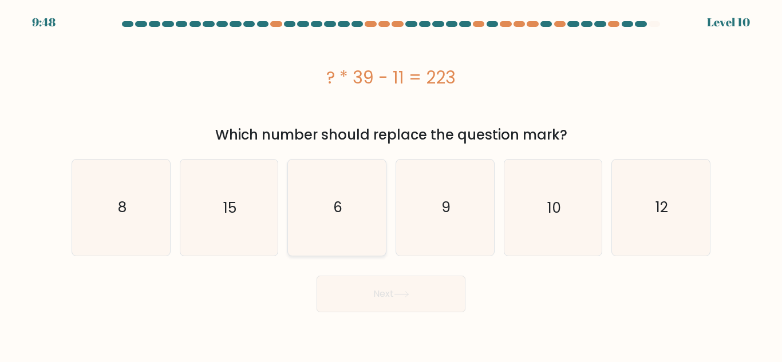
click at [376, 201] on icon "6" at bounding box center [337, 208] width 96 height 96
click at [391, 184] on input "c. 6" at bounding box center [391, 182] width 1 height 3
radio input "true"
click at [390, 285] on button "Next" at bounding box center [391, 294] width 149 height 37
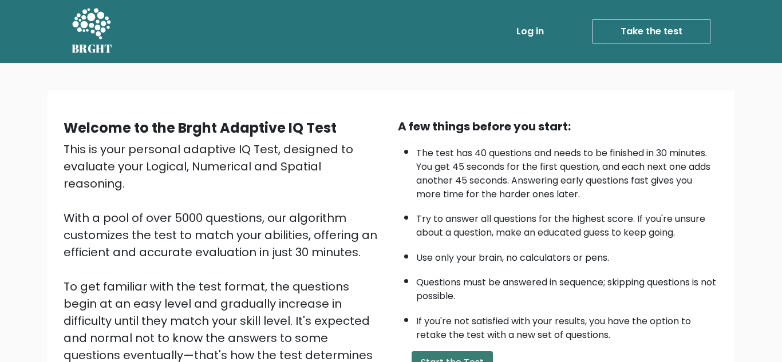
click at [463, 355] on button "Start the Test" at bounding box center [452, 363] width 81 height 23
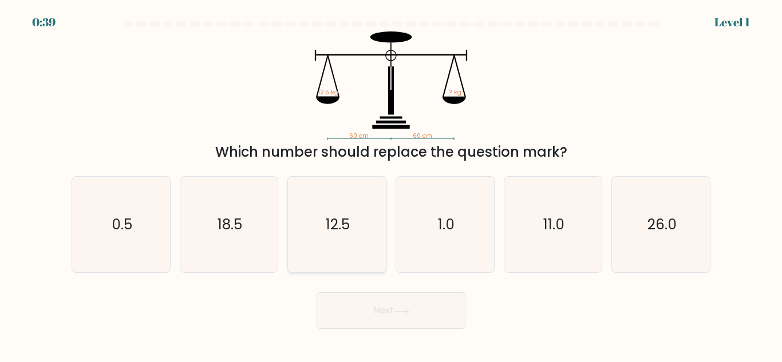
click at [336, 218] on text "12.5" at bounding box center [338, 225] width 24 height 20
click at [391, 184] on input "c. 12.5" at bounding box center [391, 182] width 1 height 3
radio input "true"
click at [371, 320] on button "Next" at bounding box center [391, 311] width 149 height 37
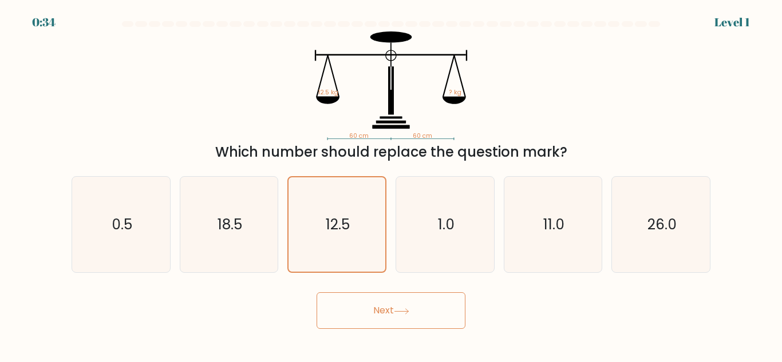
click at [371, 320] on button "Next" at bounding box center [391, 311] width 149 height 37
